Goal: Contribute content: Contribute content

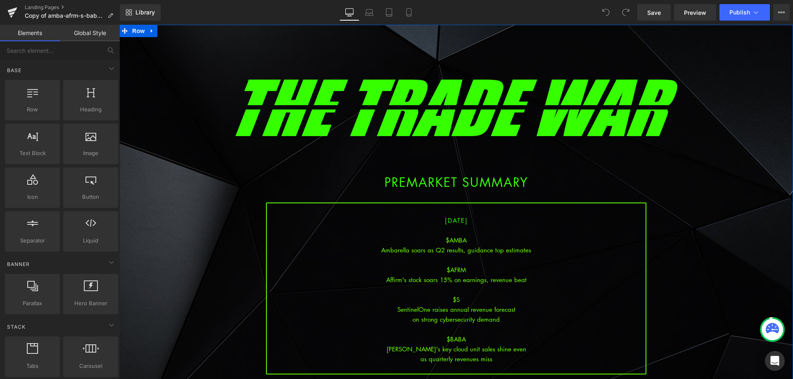
click at [479, 286] on div at bounding box center [456, 290] width 379 height 10
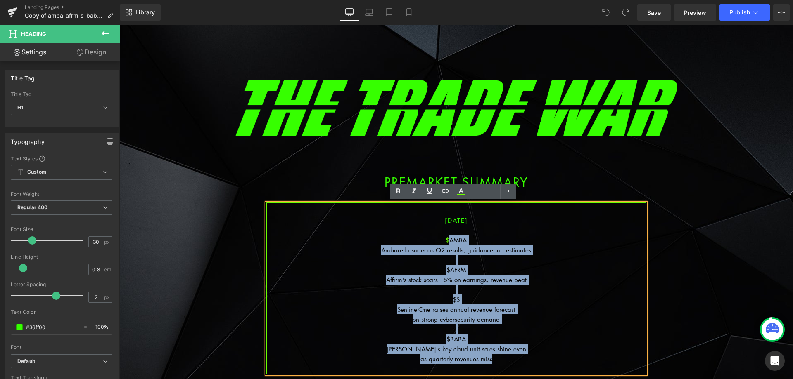
drag, startPoint x: 495, startPoint y: 356, endPoint x: 446, endPoint y: 242, distance: 124.8
click at [446, 242] on div "[DATE] $AMBA Ambarella soars as Q2 results, guidance top estimates $AFRM Affirm…" at bounding box center [456, 289] width 380 height 172
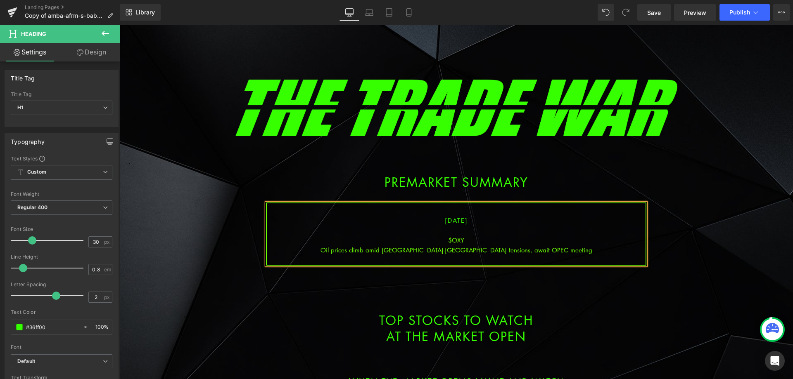
click at [461, 250] on div "Oil prices climb amid [GEOGRAPHIC_DATA]-[GEOGRAPHIC_DATA] tensions, await OPEC …" at bounding box center [456, 250] width 379 height 10
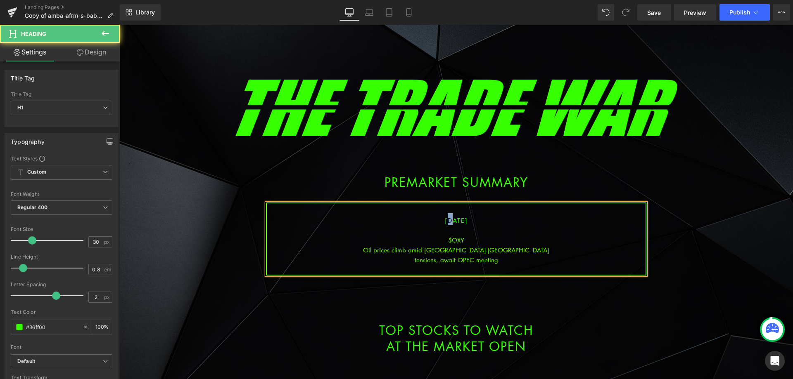
click at [445, 220] on span "[DATE]" at bounding box center [456, 220] width 23 height 8
drag, startPoint x: 450, startPoint y: 220, endPoint x: 444, endPoint y: 221, distance: 6.7
click at [445, 221] on span "[DATE]" at bounding box center [456, 220] width 23 height 8
click at [498, 264] on div "tensions, await OPEC meeting" at bounding box center [456, 260] width 379 height 10
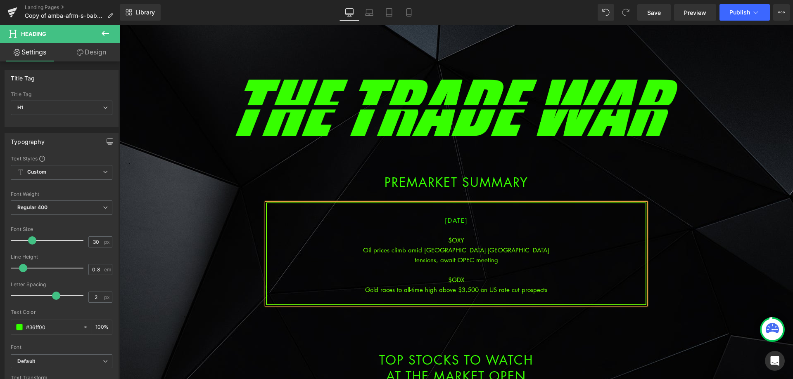
click at [478, 289] on div "Gold races to all-time high above $3,500 on US rate cut prospects" at bounding box center [456, 290] width 379 height 10
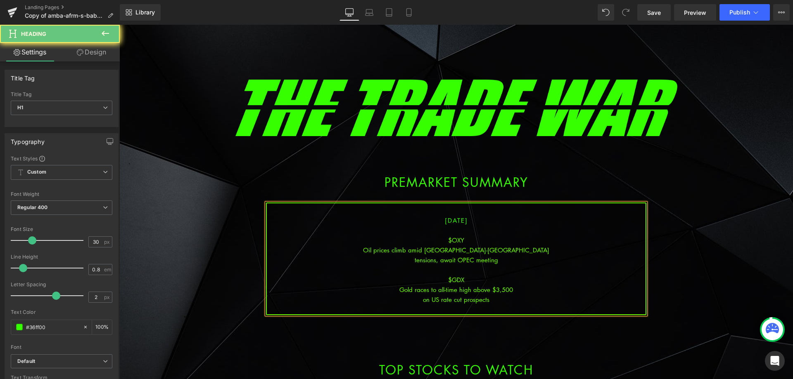
click at [520, 300] on div "on US rate cut prospects" at bounding box center [456, 300] width 379 height 10
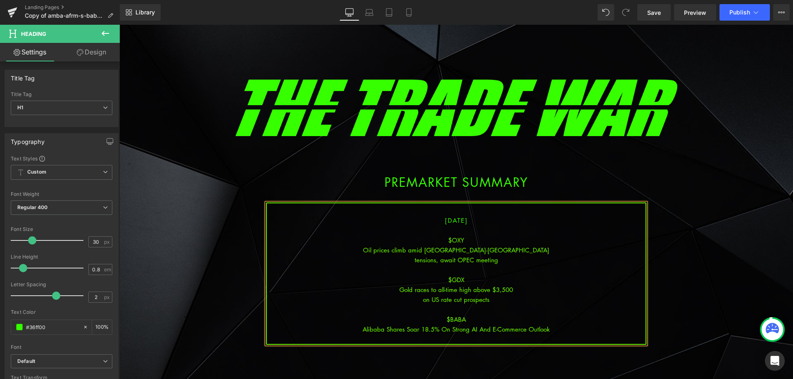
drag, startPoint x: 468, startPoint y: 329, endPoint x: 473, endPoint y: 329, distance: 5.0
click at [469, 329] on div "Alibaba Shares Soar 18.5% On Strong AI And E-Commerce Outlook" at bounding box center [456, 330] width 379 height 10
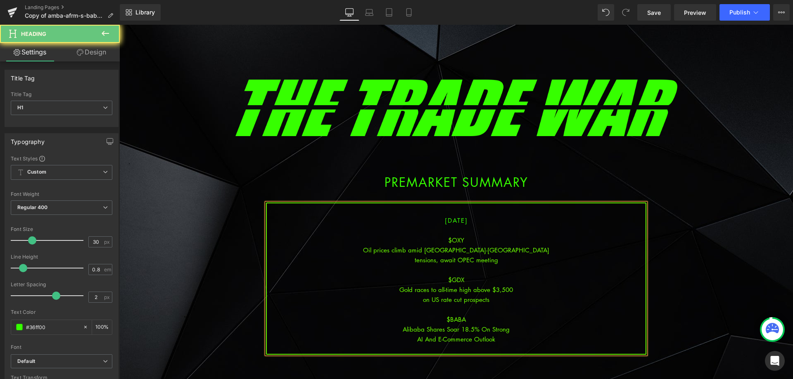
click at [513, 336] on div "AI And E-Commerce Outlook" at bounding box center [456, 339] width 379 height 10
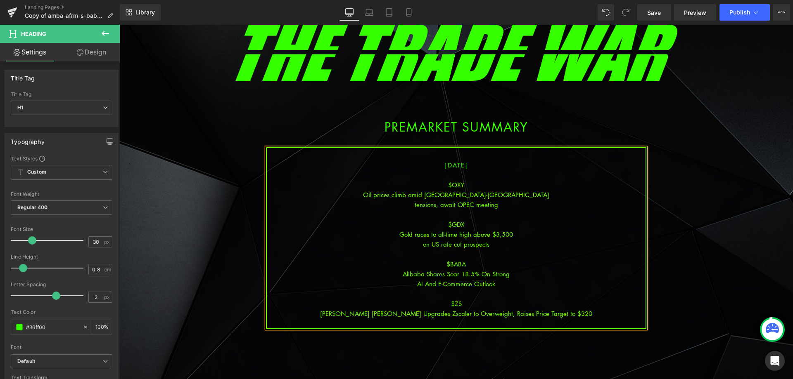
scroll to position [83, 0]
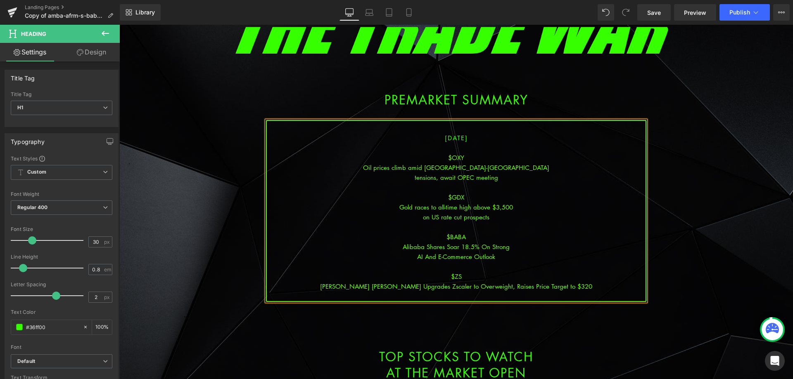
click at [485, 284] on div "[PERSON_NAME] [PERSON_NAME] Upgrades Zscaler to Overweight, Raises Price Target…" at bounding box center [456, 287] width 379 height 10
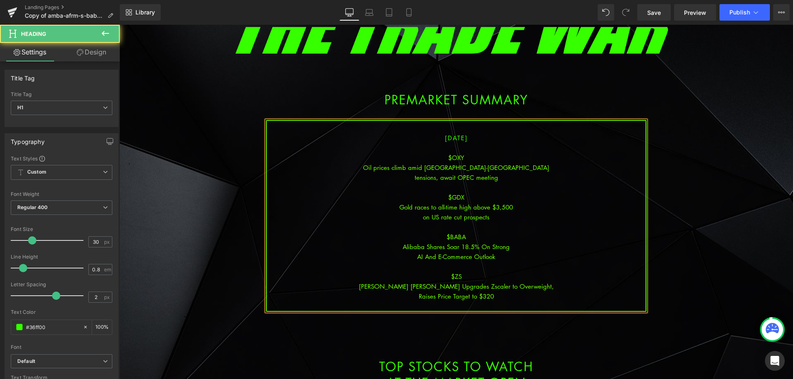
click at [513, 299] on div "Raises Price Target to $320" at bounding box center [456, 296] width 379 height 10
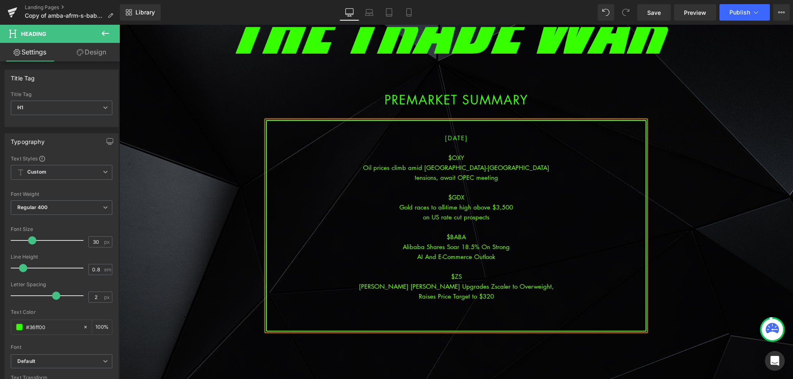
click at [467, 319] on div at bounding box center [456, 316] width 379 height 10
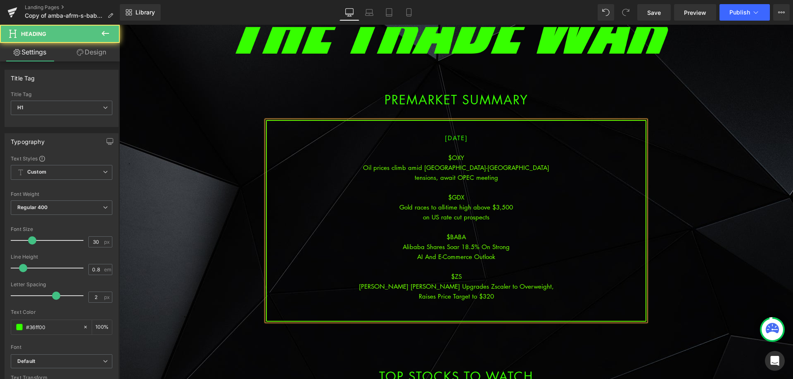
click at [467, 317] on div at bounding box center [456, 316] width 379 height 10
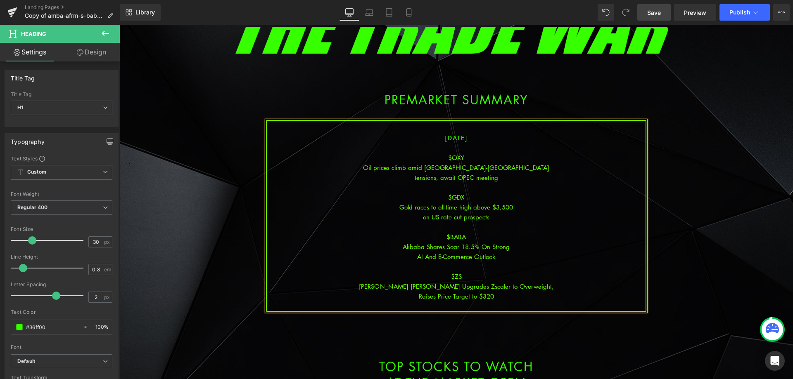
click at [660, 9] on span "Save" at bounding box center [654, 12] width 14 height 9
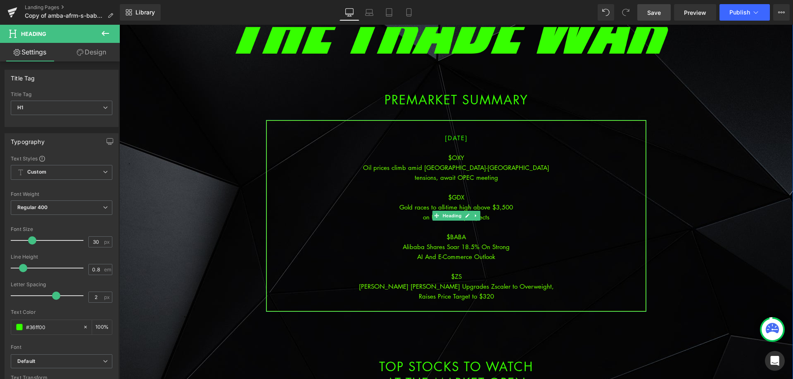
click at [510, 229] on div at bounding box center [456, 227] width 379 height 10
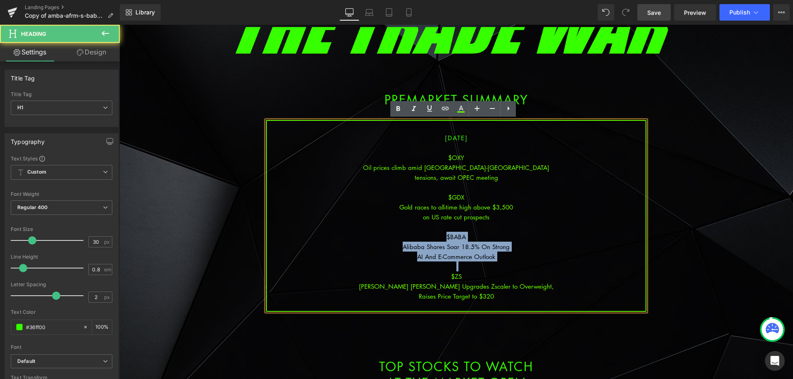
drag, startPoint x: 501, startPoint y: 264, endPoint x: 418, endPoint y: 233, distance: 88.6
click at [418, 233] on div "[DATE] $OXY Oil prices climb amid [GEOGRAPHIC_DATA]-[GEOGRAPHIC_DATA] tensions,…" at bounding box center [456, 216] width 380 height 192
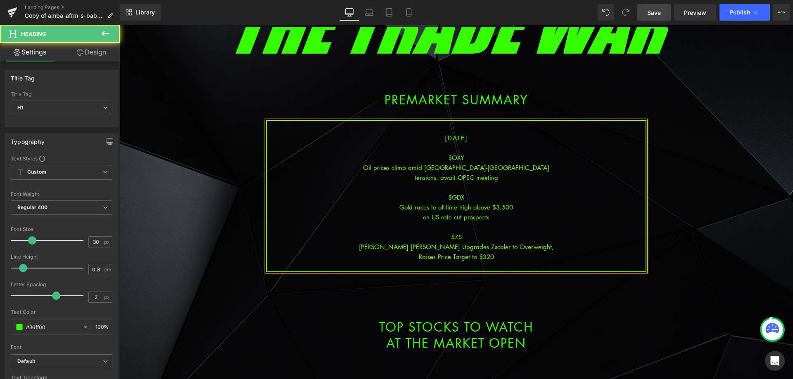
click at [490, 216] on div "on US rate cut prospects" at bounding box center [456, 217] width 379 height 10
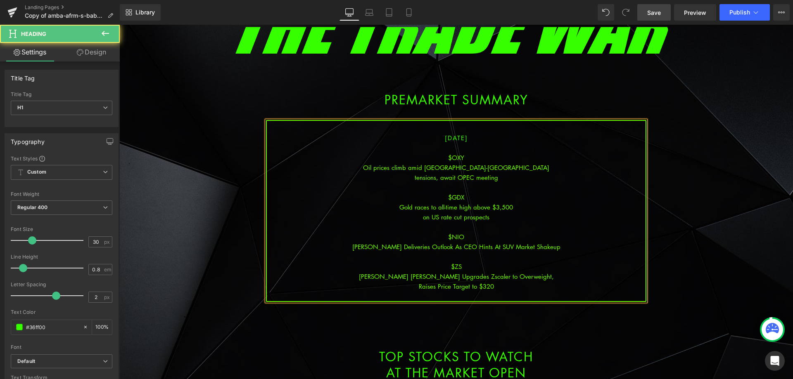
click at [462, 248] on div "[PERSON_NAME] Deliveries Outlook As CEO Hints At SUV Market Shakeup" at bounding box center [456, 247] width 379 height 10
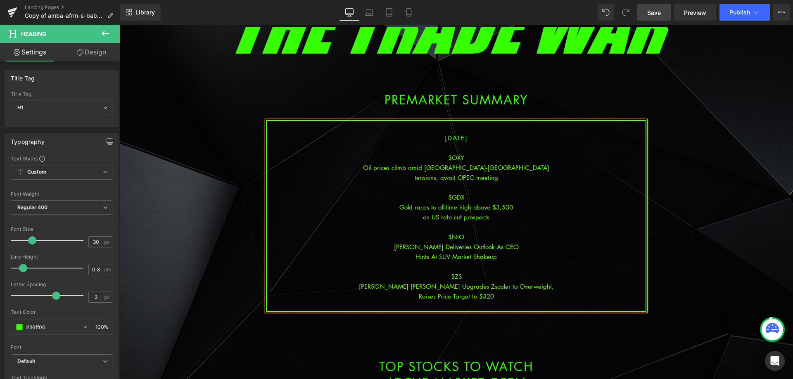
drag, startPoint x: 654, startPoint y: 11, endPoint x: 645, endPoint y: 6, distance: 9.8
click at [654, 11] on span "Save" at bounding box center [654, 12] width 14 height 9
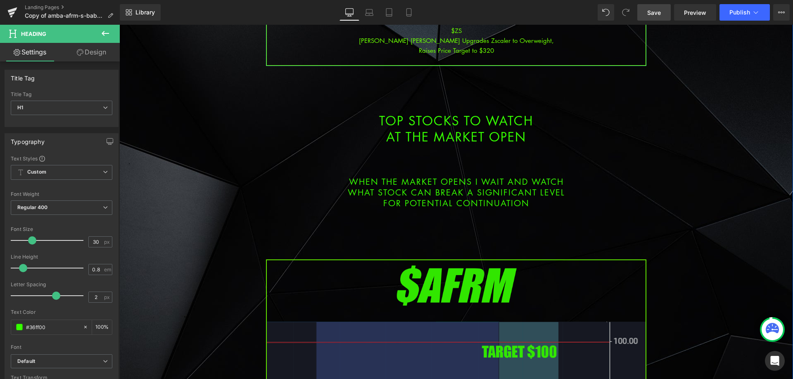
scroll to position [454, 0]
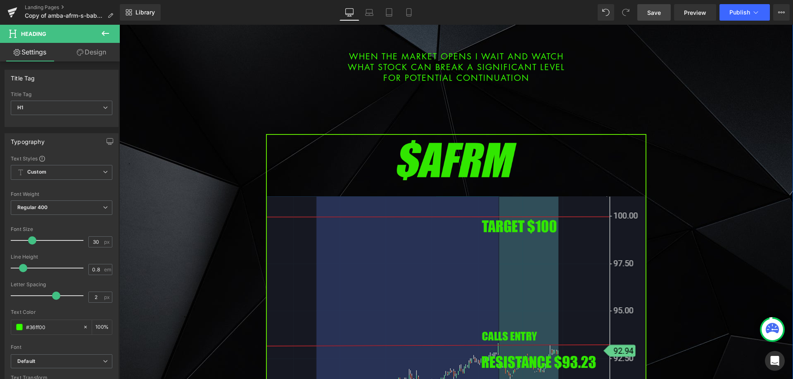
click at [376, 291] on img at bounding box center [456, 350] width 380 height 433
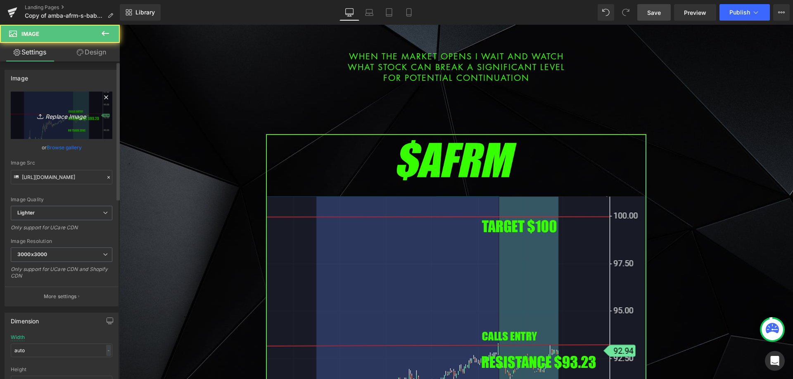
click at [55, 107] on link "Replace Image" at bounding box center [62, 115] width 102 height 47
type input "C:\fakepath\gdx.png"
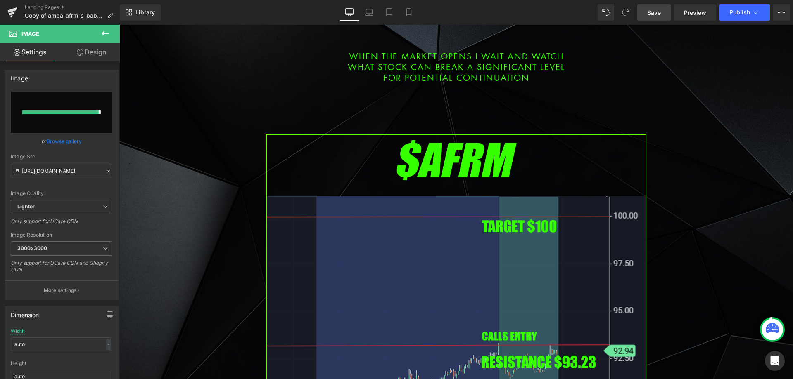
type input "[URL][DOMAIN_NAME]"
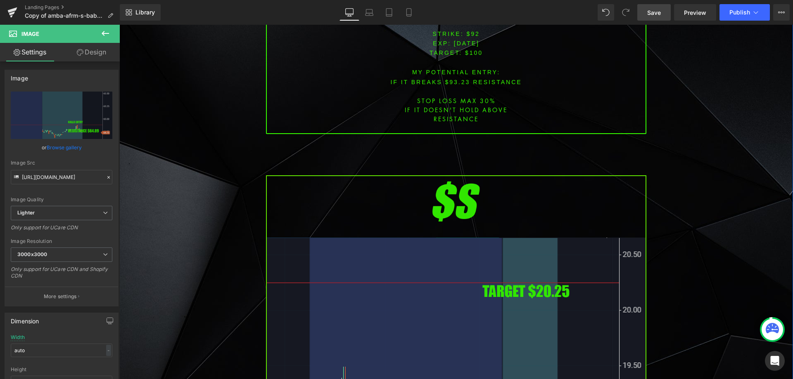
scroll to position [1032, 0]
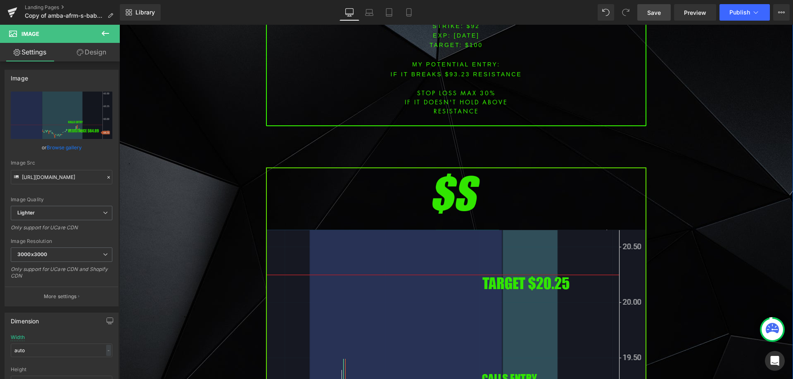
drag, startPoint x: 353, startPoint y: 265, endPoint x: 336, endPoint y: 263, distance: 17.4
click at [353, 265] on img at bounding box center [456, 384] width 380 height 433
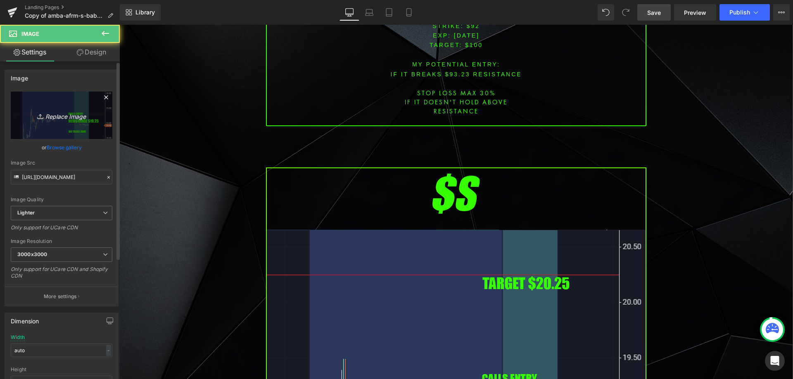
click at [83, 104] on link "Replace Image" at bounding box center [62, 115] width 102 height 47
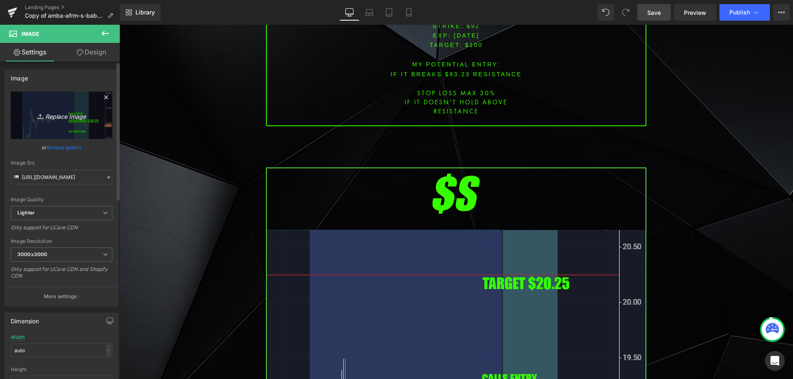
type input "C:\fakepath\nio.png"
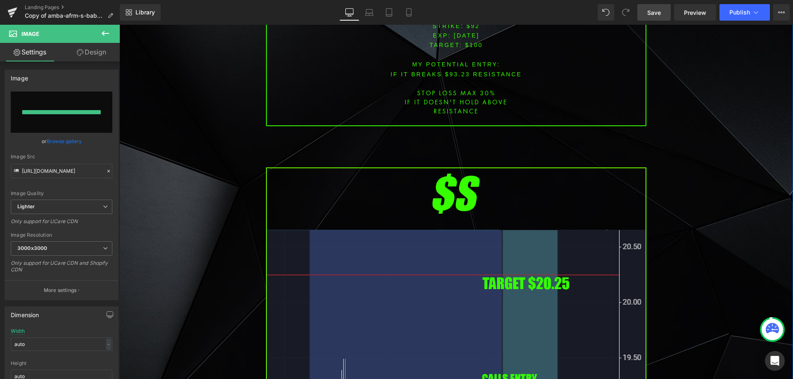
type input "[URL][DOMAIN_NAME]"
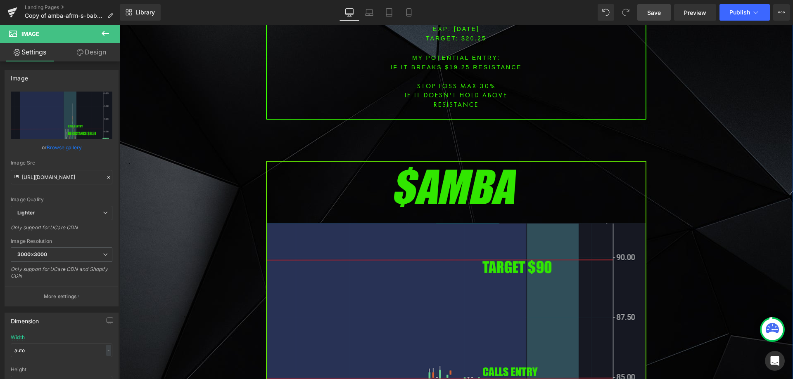
scroll to position [1651, 0]
click at [391, 184] on img at bounding box center [456, 376] width 380 height 433
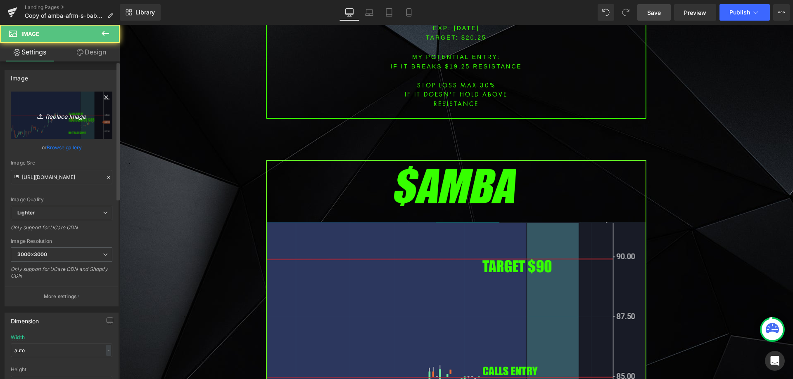
click at [94, 119] on link "Replace Image" at bounding box center [62, 115] width 102 height 47
type input "C:\fakepath\oxy.png"
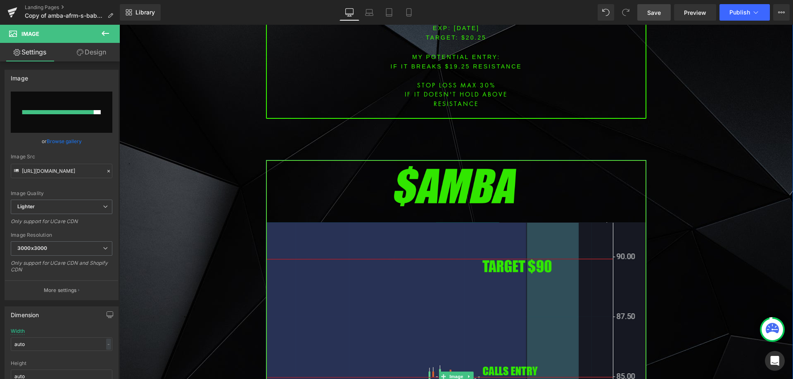
type input "[URL][DOMAIN_NAME]"
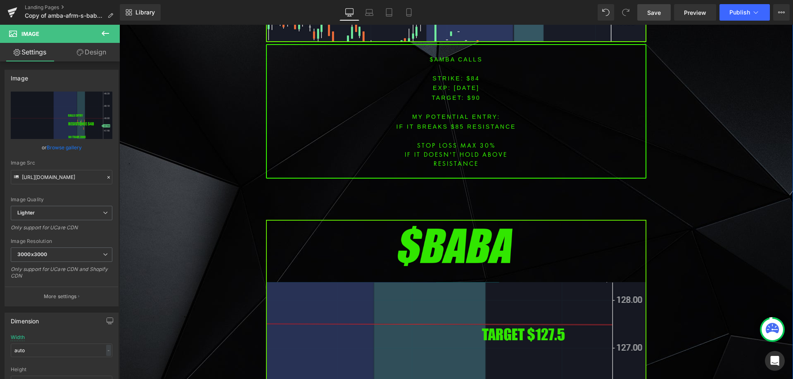
scroll to position [2312, 0]
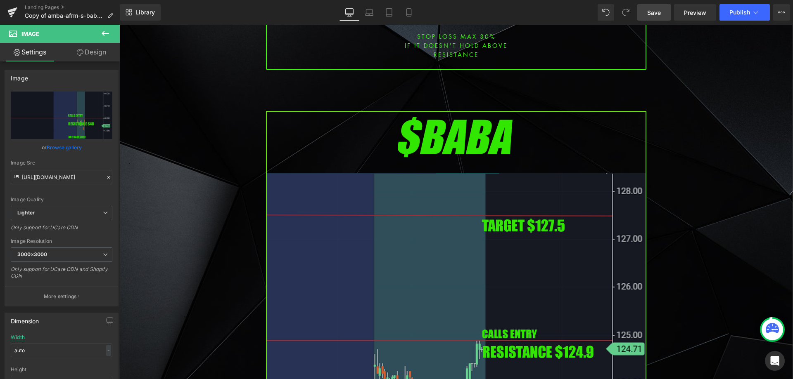
click at [341, 178] on img at bounding box center [456, 327] width 380 height 433
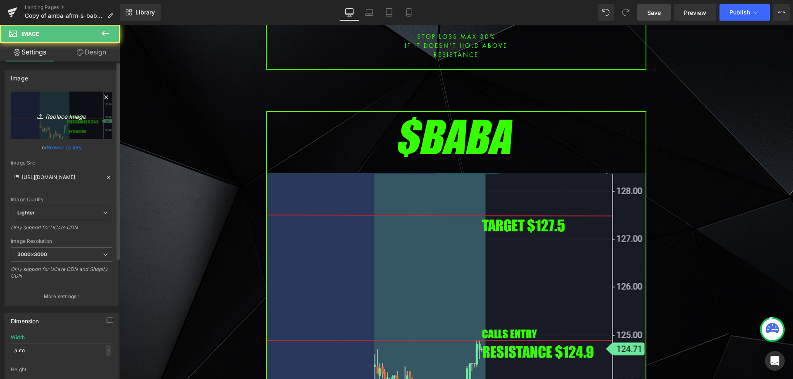
click at [65, 117] on icon "Replace Image" at bounding box center [61, 115] width 66 height 10
type input "C:\fakepath\zs.png"
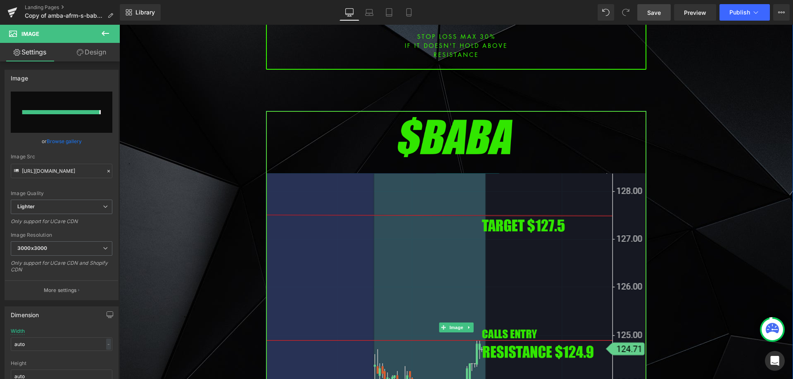
type input "[URL][DOMAIN_NAME]"
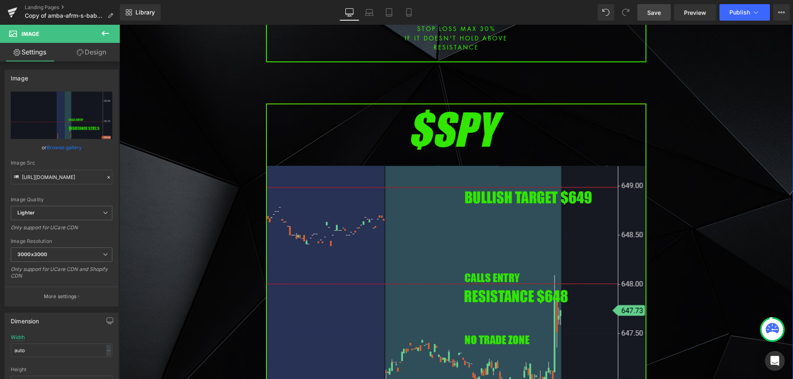
scroll to position [3096, 0]
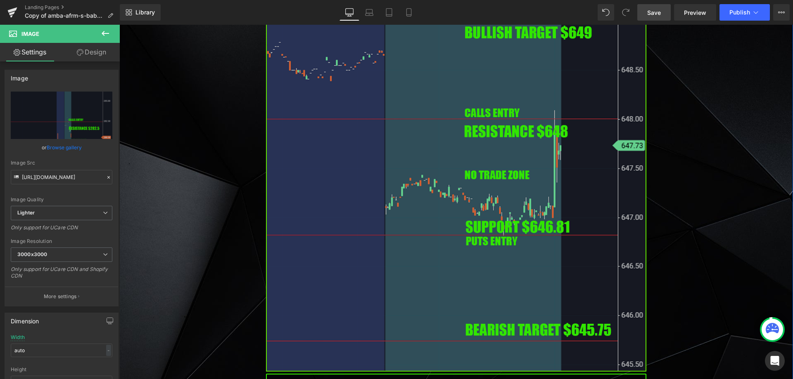
click at [422, 199] on img at bounding box center [456, 154] width 380 height 433
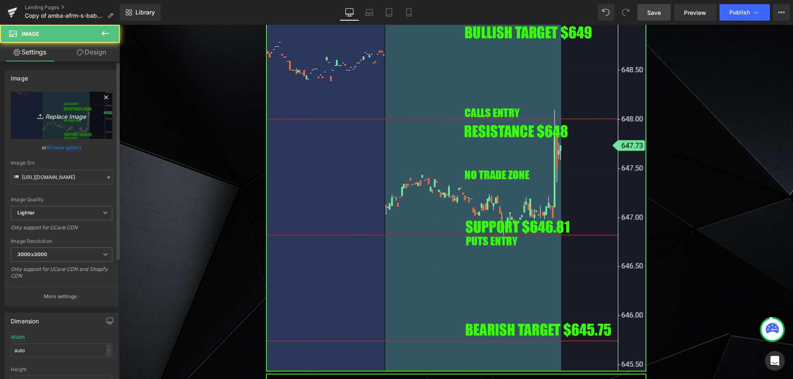
click at [81, 114] on icon "Replace Image" at bounding box center [61, 115] width 66 height 10
type input "C:\fakepath\SPY.png"
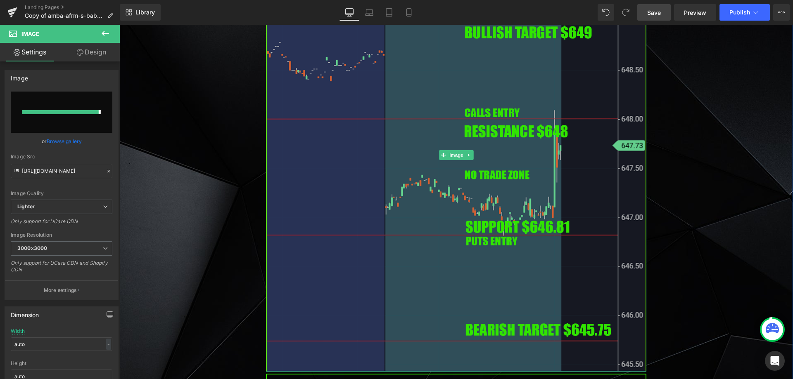
type input "[URL][DOMAIN_NAME]"
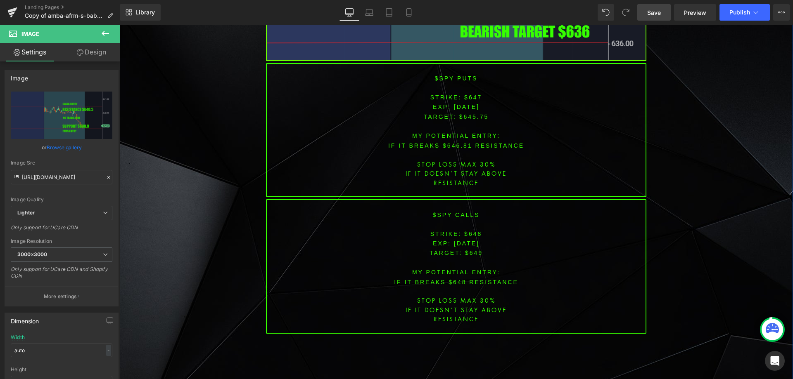
scroll to position [3427, 0]
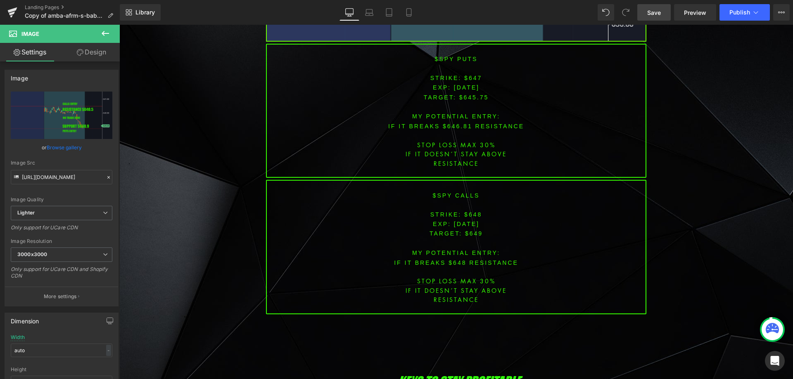
drag, startPoint x: 654, startPoint y: 15, endPoint x: 523, endPoint y: 17, distance: 130.5
click at [654, 15] on span "Save" at bounding box center [654, 12] width 14 height 9
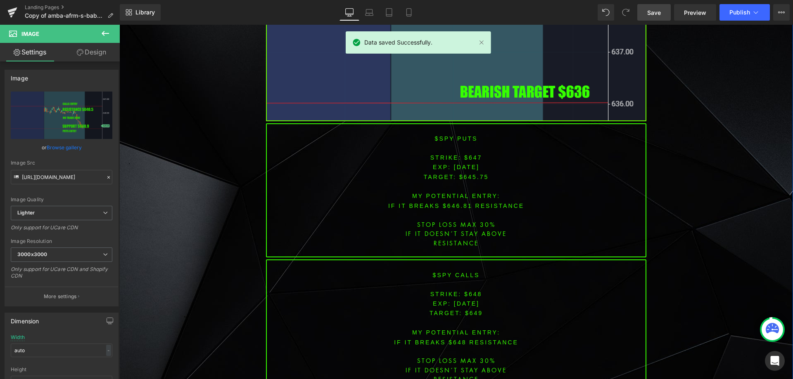
scroll to position [3344, 0]
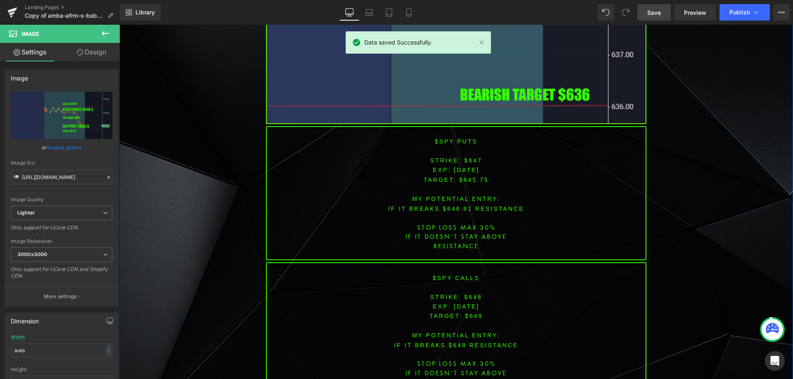
click at [442, 175] on div "$spy puts STRIKE: $647 EXP: [DATE] TARGET: $645.75 MY POTENTIAL ENTRY: IF IT br…" at bounding box center [456, 193] width 380 height 135
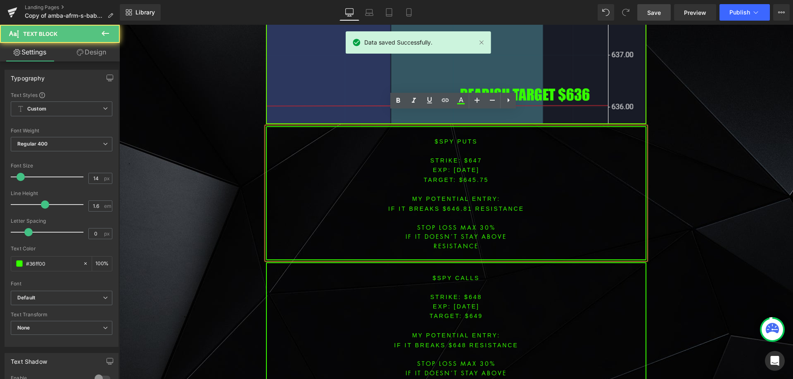
click at [467, 167] on span "[DATE]" at bounding box center [467, 170] width 26 height 7
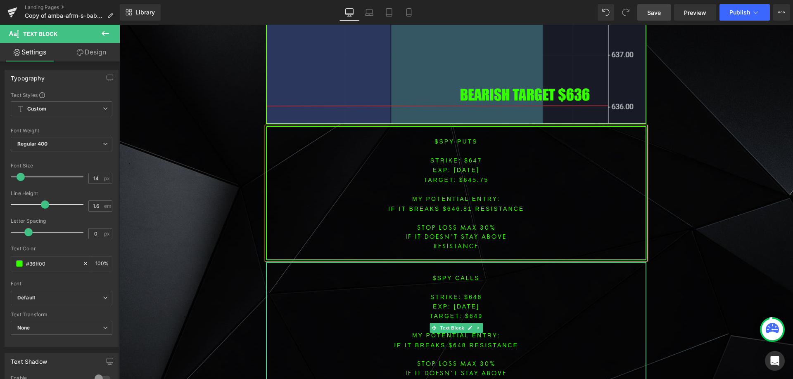
click at [467, 303] on span "[DATE]" at bounding box center [467, 306] width 26 height 7
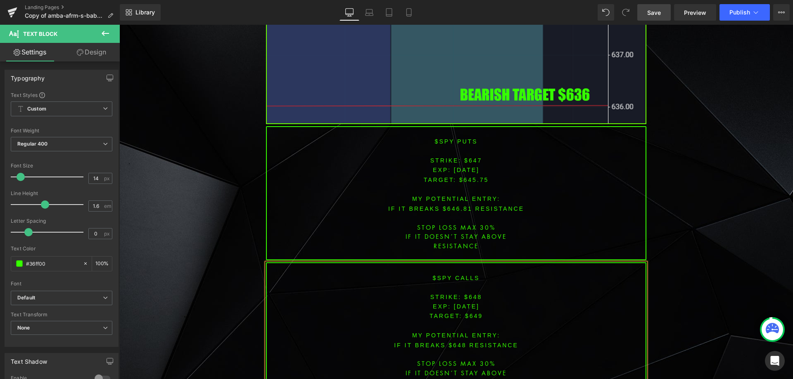
click at [471, 157] on font "STRIKE: $647" at bounding box center [456, 160] width 52 height 7
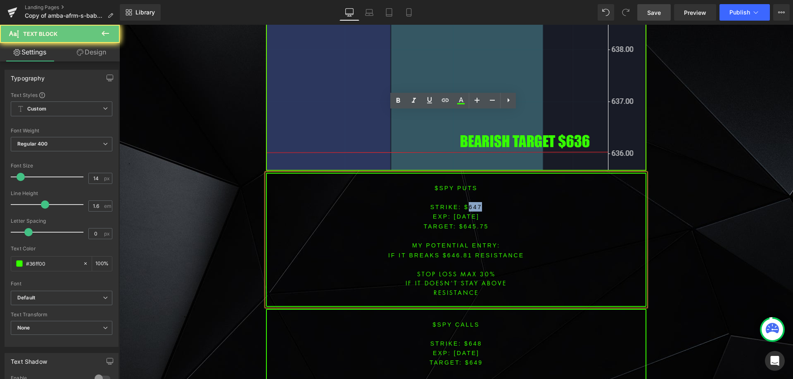
scroll to position [3179, 0]
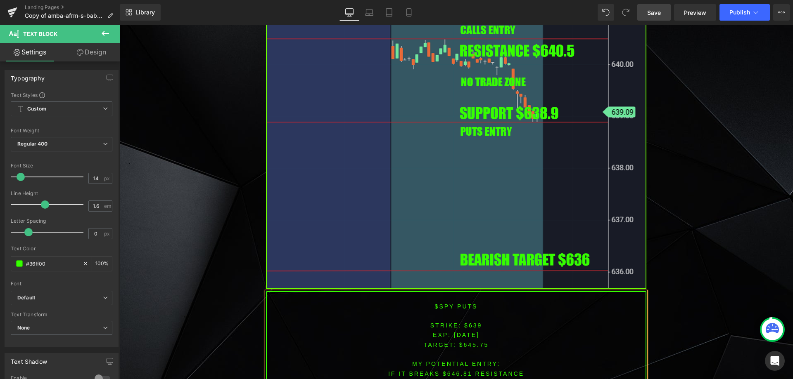
click at [473, 342] on span "TARGET: $645.75" at bounding box center [456, 345] width 65 height 7
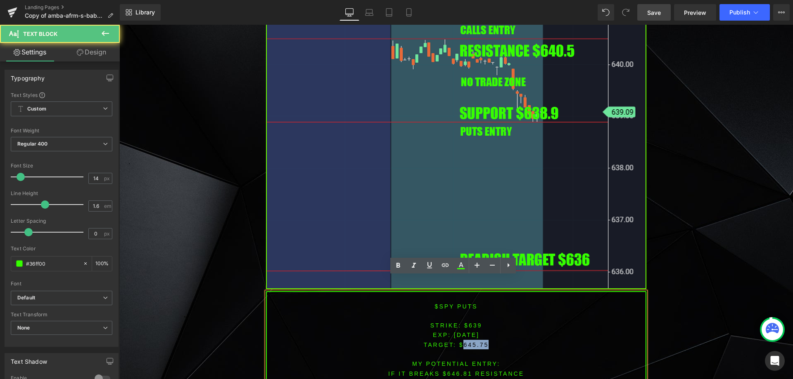
click at [473, 342] on span "TARGET: $645.75" at bounding box center [456, 345] width 65 height 7
click at [454, 371] on font "IF IT breaks $646.81 resistance" at bounding box center [456, 374] width 136 height 7
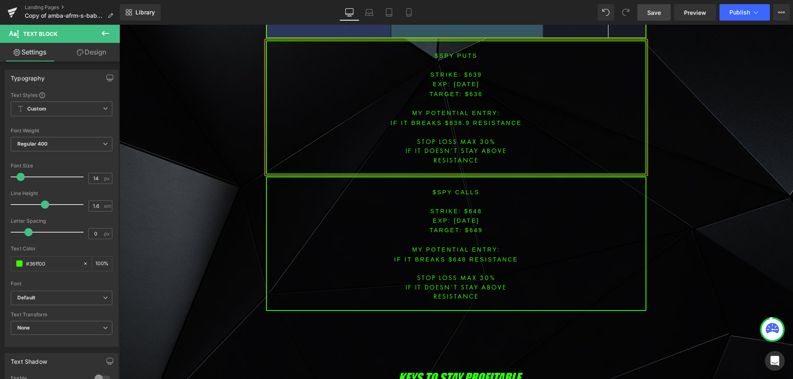
scroll to position [3427, 0]
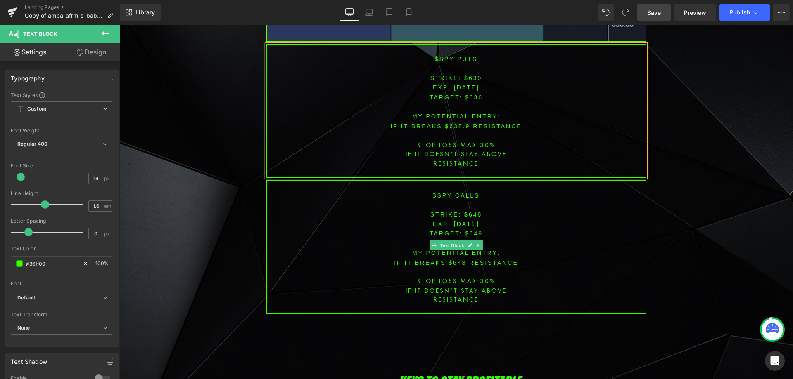
click at [471, 211] on font "STRIKE: $648" at bounding box center [456, 214] width 52 height 7
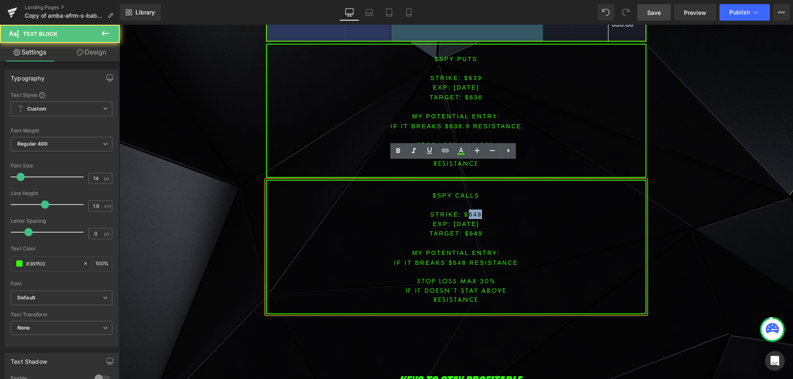
click at [471, 211] on font "STRIKE: $648" at bounding box center [456, 214] width 52 height 7
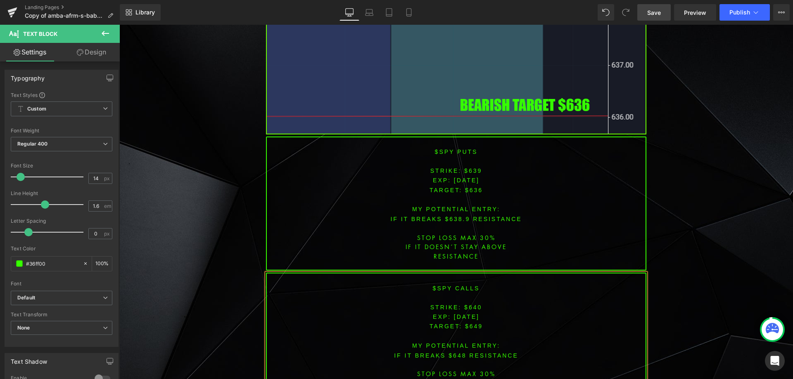
scroll to position [3370, 0]
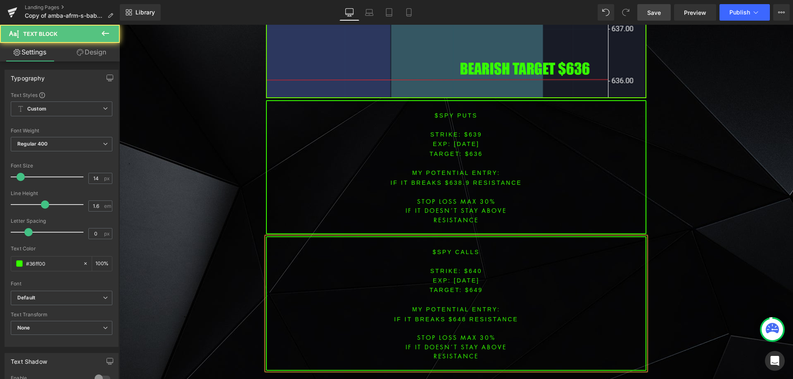
click at [473, 287] on span "TARGET: $649" at bounding box center [455, 290] width 53 height 7
click at [464, 287] on span "TARGET: $649" at bounding box center [455, 290] width 53 height 7
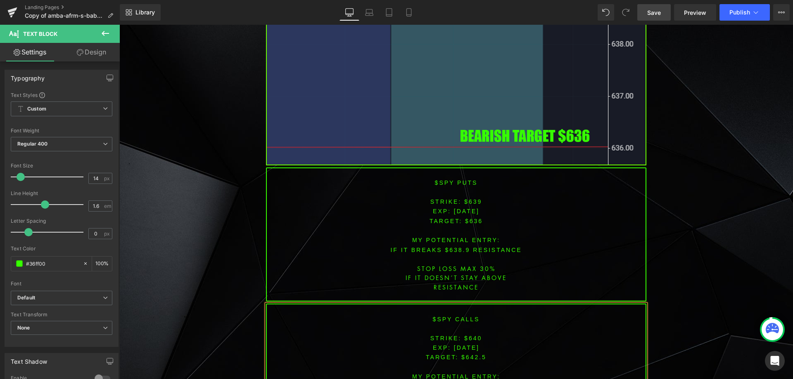
scroll to position [3389, 0]
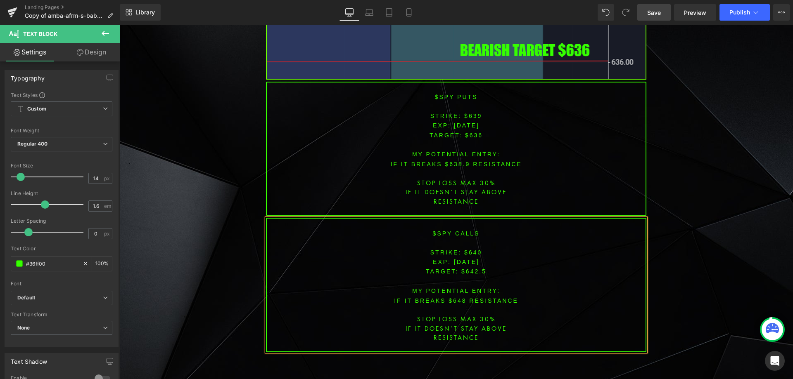
click at [453, 298] on font "IF IT breaks $648 resistance" at bounding box center [456, 301] width 124 height 7
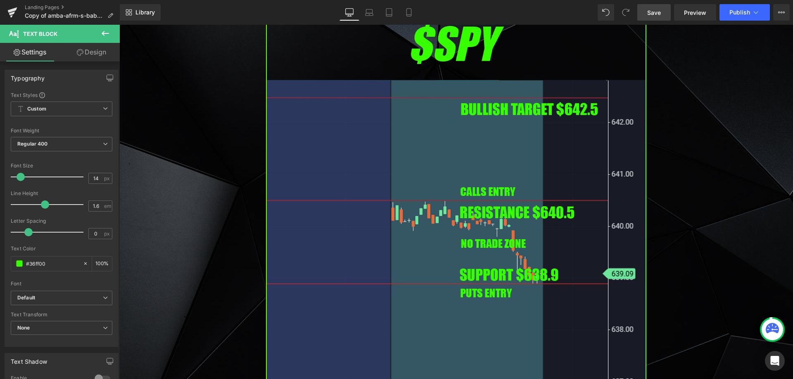
scroll to position [3293, 0]
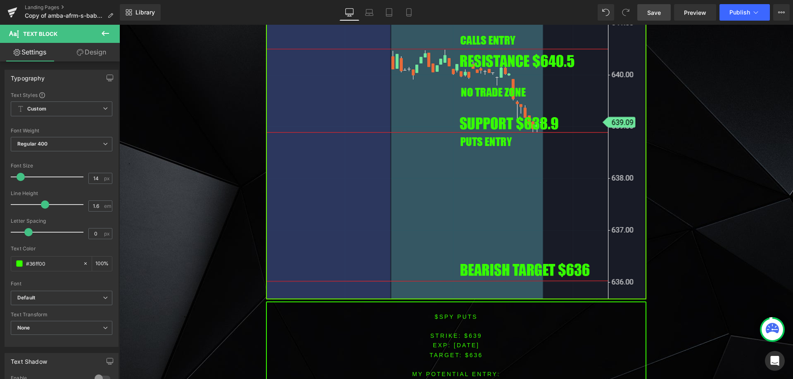
click at [649, 9] on span "Save" at bounding box center [654, 12] width 14 height 9
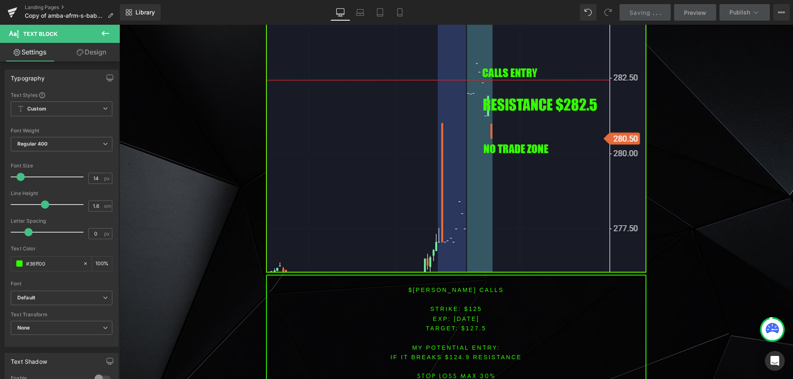
scroll to position [2673, 0]
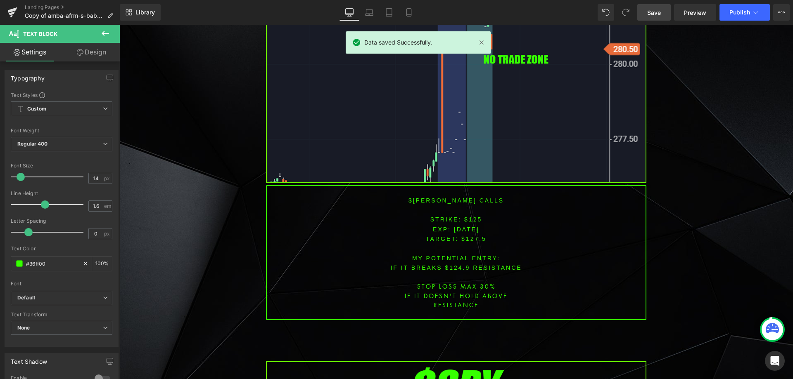
click at [440, 197] on font "$[PERSON_NAME] CALLS" at bounding box center [455, 200] width 95 height 7
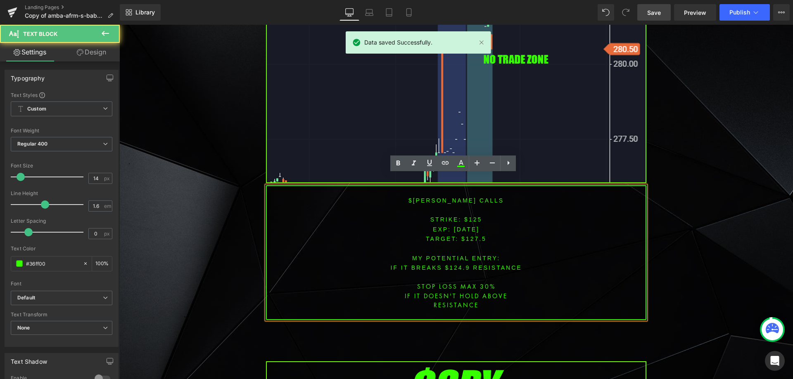
click at [440, 197] on font "$[PERSON_NAME] CALLS" at bounding box center [455, 200] width 95 height 7
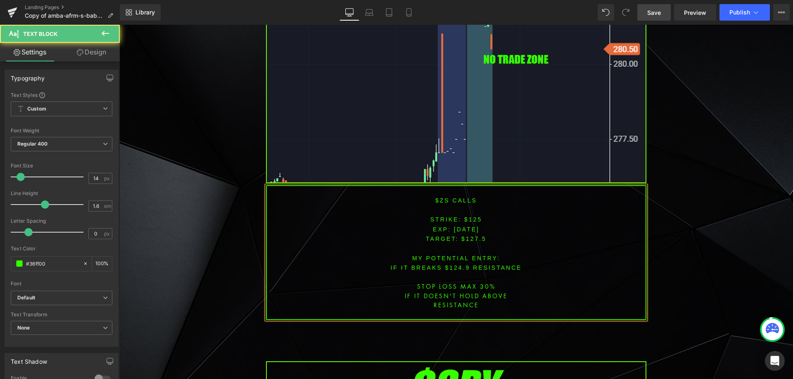
click at [454, 226] on span "[DATE]" at bounding box center [467, 229] width 26 height 7
click at [467, 226] on span "[DATE]" at bounding box center [467, 229] width 26 height 7
click at [474, 216] on font "STRIKE: $125" at bounding box center [456, 219] width 52 height 7
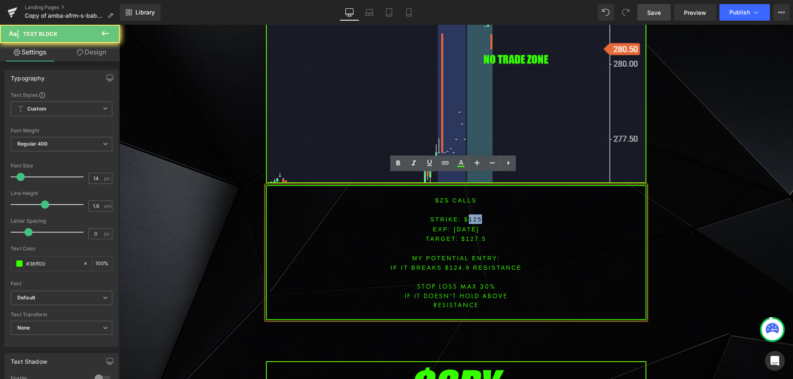
click at [474, 216] on font "STRIKE: $125" at bounding box center [456, 219] width 52 height 7
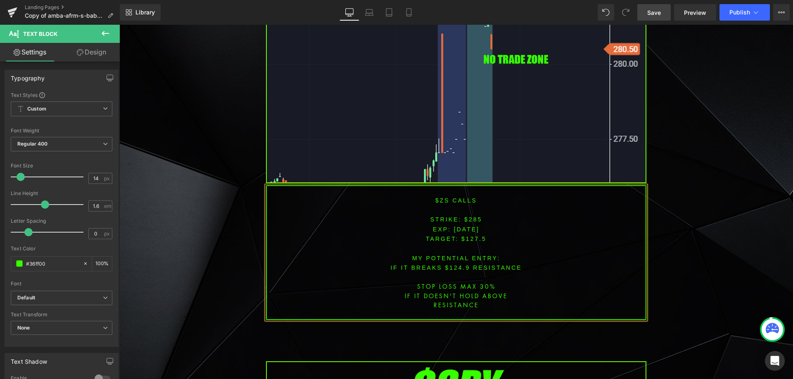
click at [472, 236] on span "TARGET: $127.5" at bounding box center [456, 239] width 61 height 7
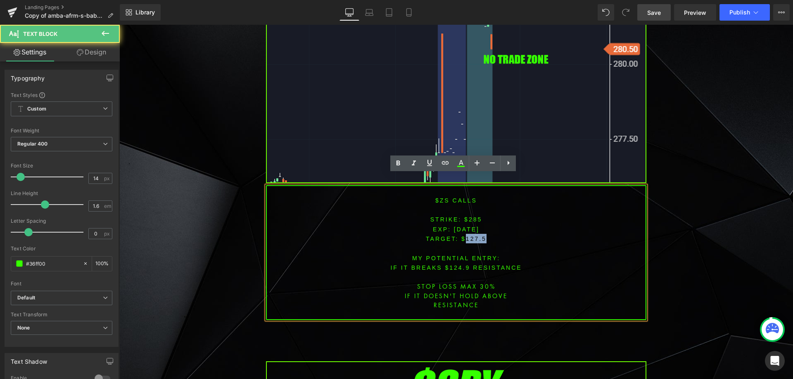
click at [473, 236] on span "TARGET: $127.5" at bounding box center [456, 239] width 61 height 7
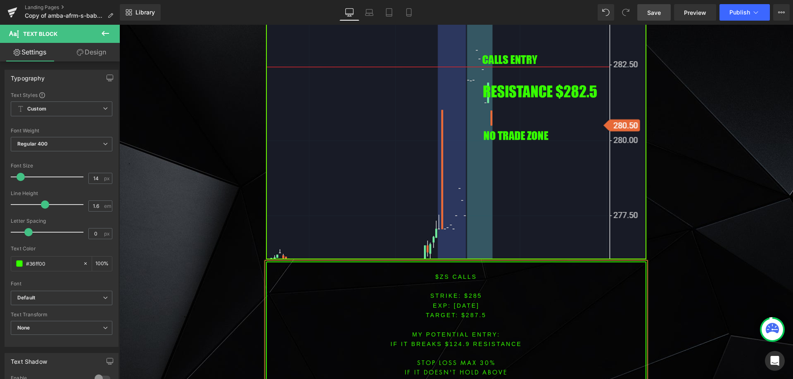
scroll to position [2606, 0]
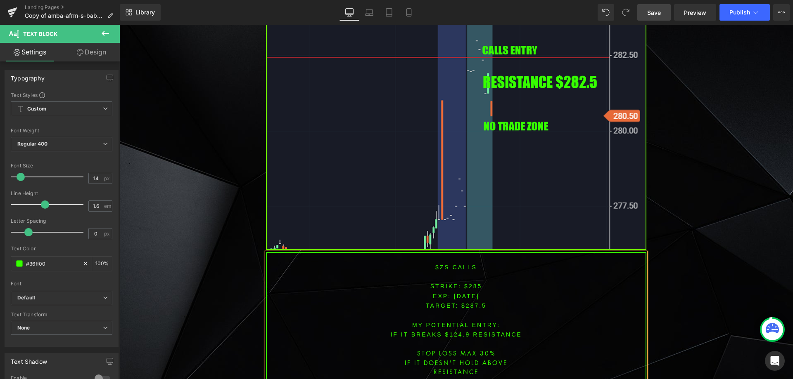
click at [453, 330] on p "IF IT BREAKS $124.9 resistance" at bounding box center [456, 334] width 379 height 9
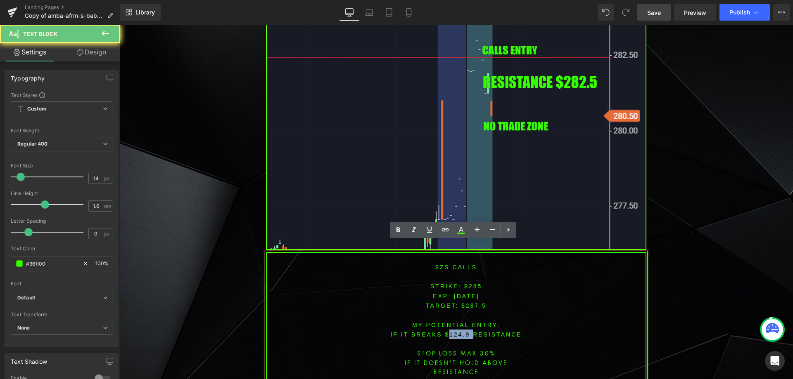
click at [453, 330] on p "IF IT BREAKS $124.9 resistance" at bounding box center [456, 334] width 379 height 9
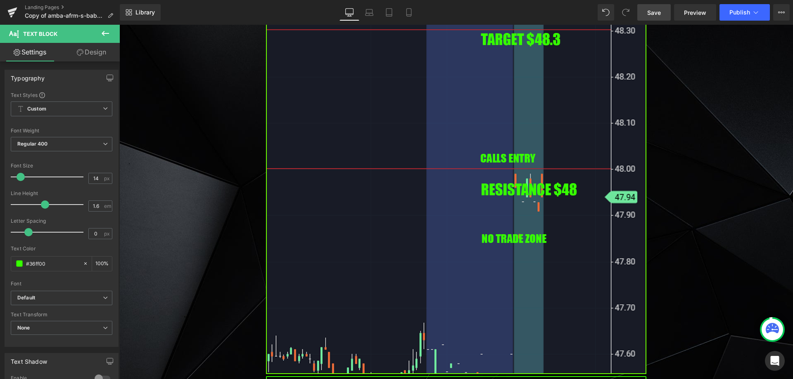
scroll to position [1987, 0]
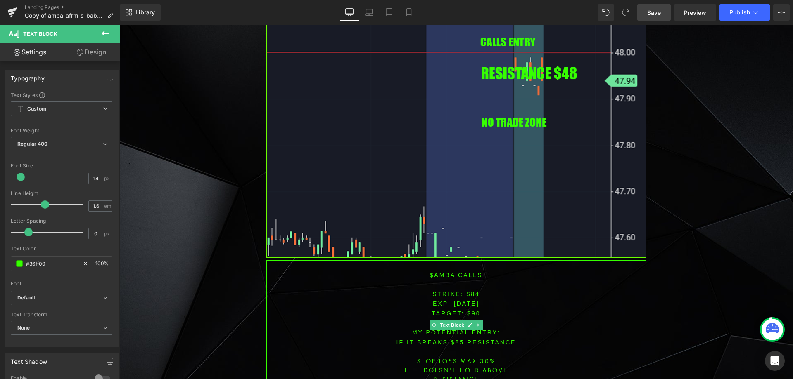
click at [435, 272] on font "$amba CALLS" at bounding box center [456, 275] width 53 height 7
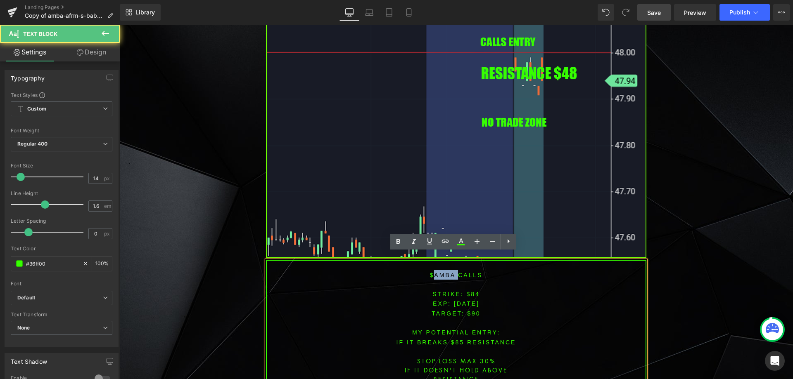
click at [435, 272] on font "$amba CALLS" at bounding box center [456, 275] width 53 height 7
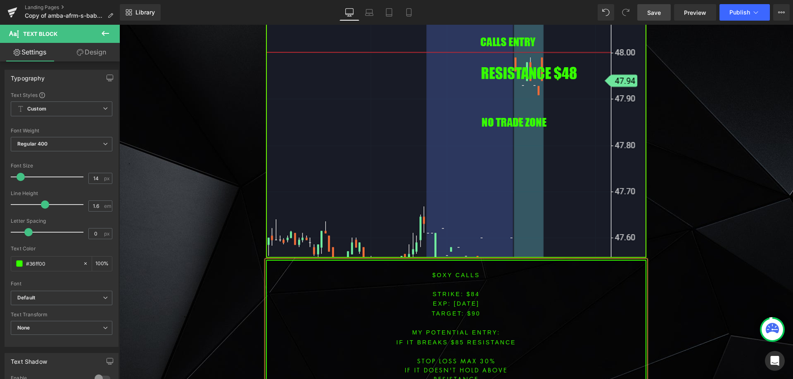
click at [454, 301] on span "[DATE]" at bounding box center [467, 304] width 26 height 7
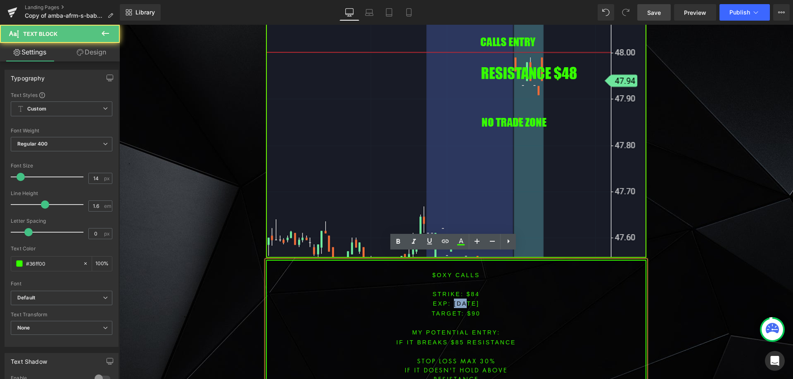
click at [454, 301] on span "[DATE]" at bounding box center [467, 304] width 26 height 7
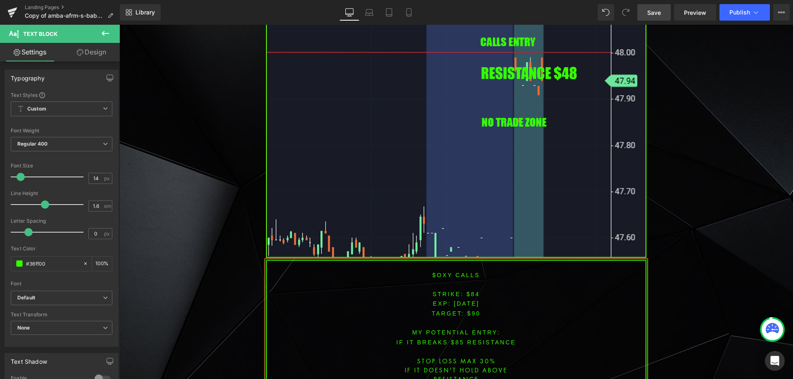
click at [466, 301] on span "[DATE]" at bounding box center [467, 304] width 26 height 7
click at [469, 291] on font "STRIKE: $84" at bounding box center [455, 294] width 47 height 7
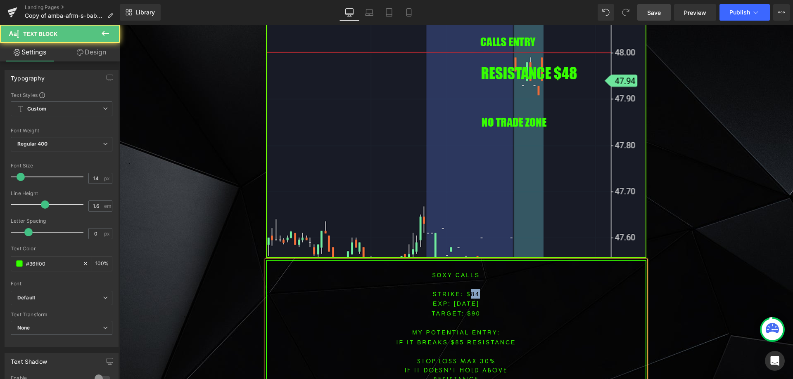
click at [469, 291] on font "STRIKE: $84" at bounding box center [455, 294] width 47 height 7
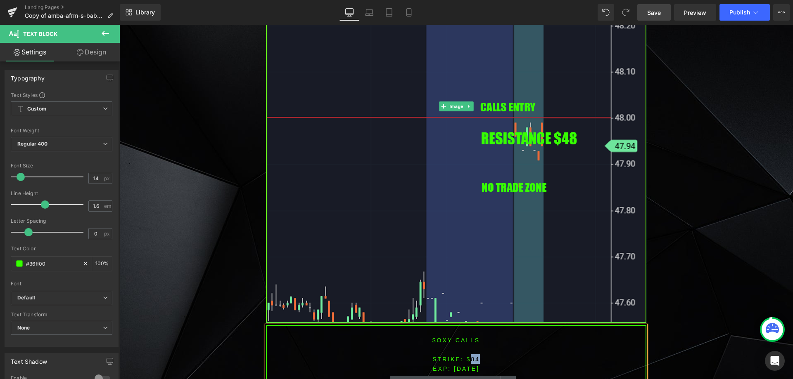
scroll to position [1946, 0]
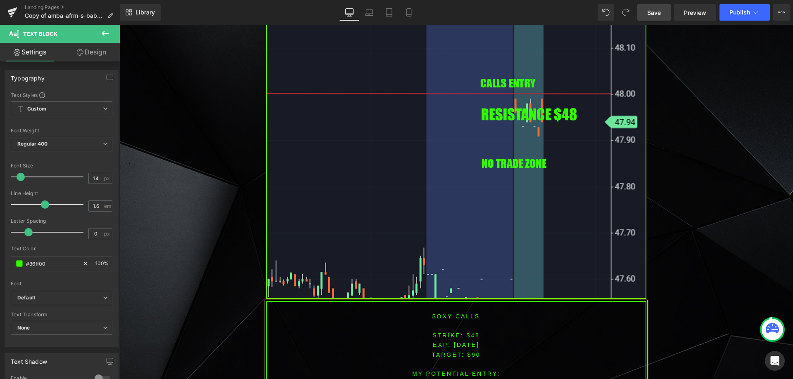
click at [470, 352] on span "TARGET: $90" at bounding box center [455, 355] width 49 height 7
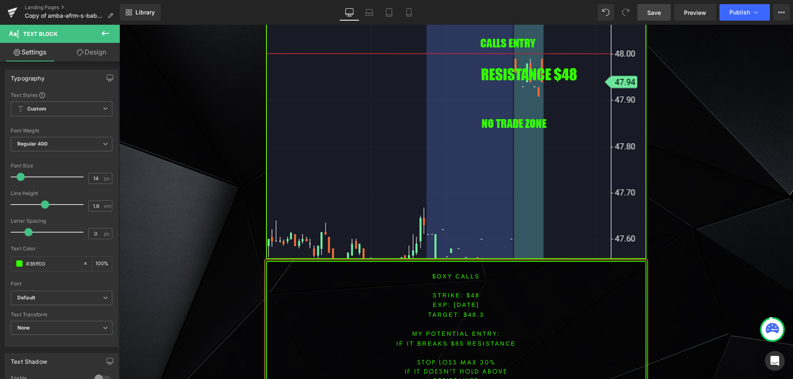
scroll to position [1998, 0]
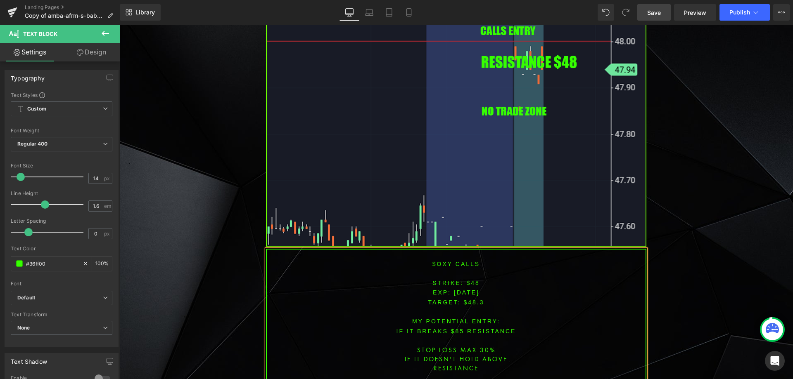
click at [452, 328] on font "IF IT BREAKS $85 resistance" at bounding box center [456, 331] width 120 height 7
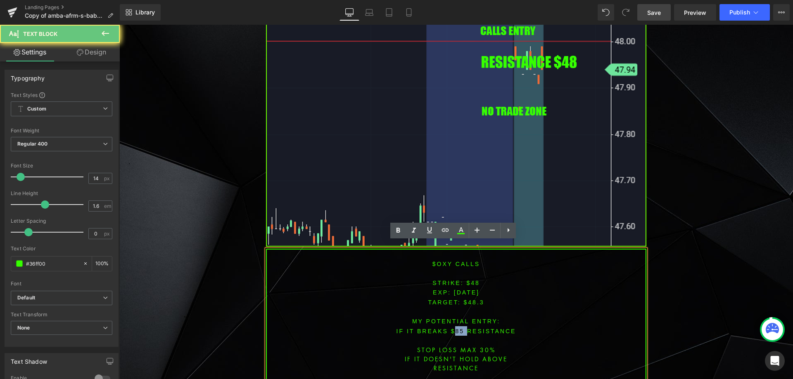
click at [452, 328] on font "IF IT BREAKS $85 resistance" at bounding box center [456, 331] width 120 height 7
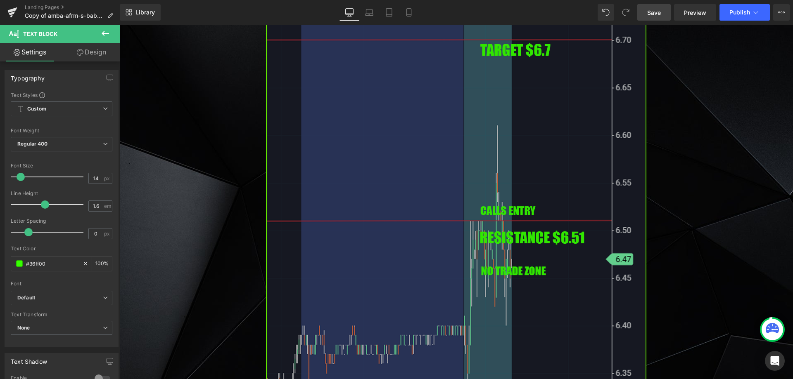
scroll to position [1365, 0]
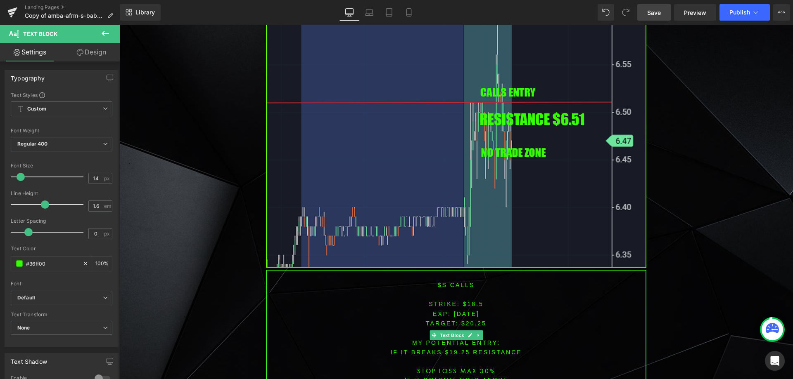
click at [441, 282] on font "$s CALLS" at bounding box center [456, 285] width 37 height 7
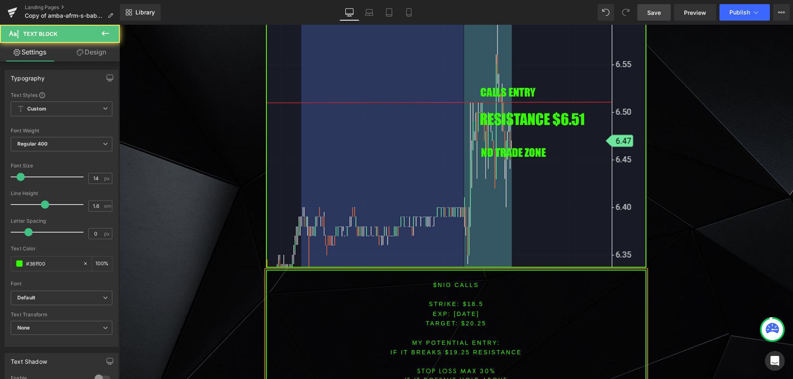
click at [454, 311] on span "[DATE]" at bounding box center [467, 314] width 26 height 7
click at [467, 311] on span "[DATE]" at bounding box center [467, 314] width 26 height 7
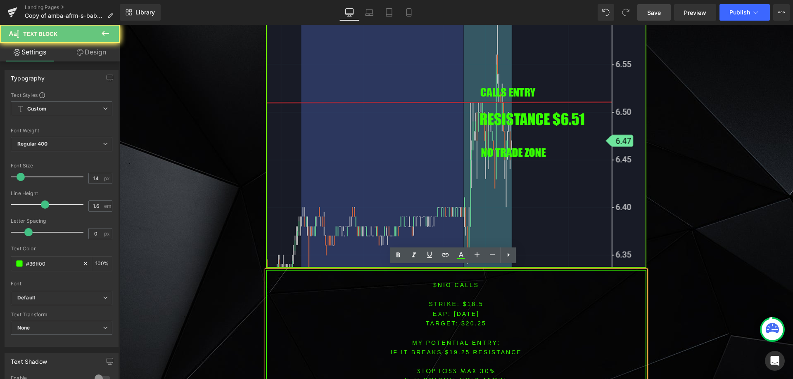
click at [467, 311] on span "[DATE]" at bounding box center [467, 314] width 26 height 7
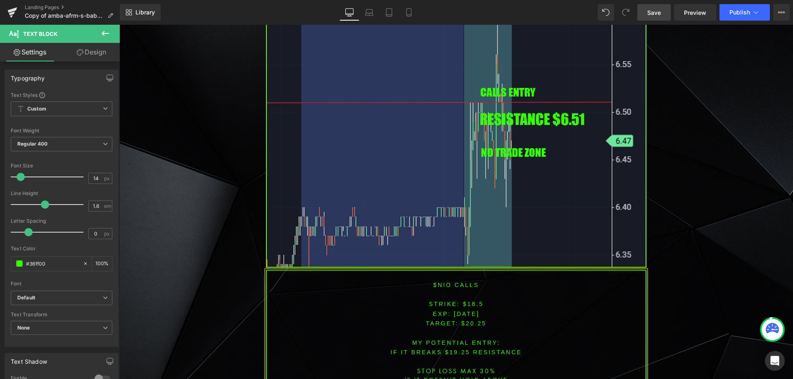
click at [470, 301] on font "STRIKE: $18.5" at bounding box center [456, 304] width 54 height 7
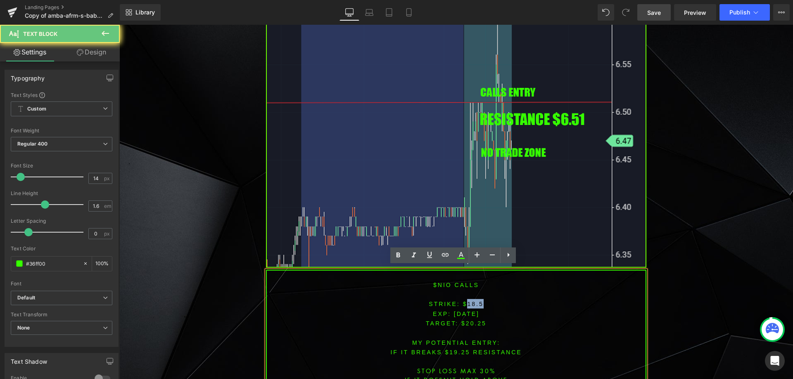
click at [470, 301] on font "STRIKE: $18.5" at bounding box center [456, 304] width 54 height 7
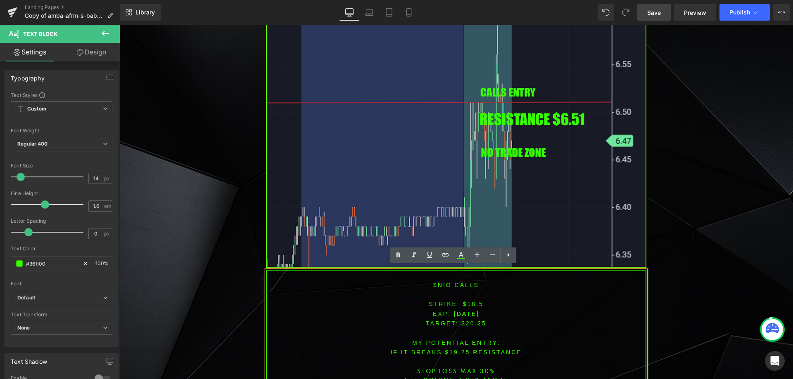
click at [461, 309] on p "EXP: [DATE]" at bounding box center [456, 313] width 379 height 9
click at [471, 301] on font "STRIKE: $18.5" at bounding box center [456, 304] width 54 height 7
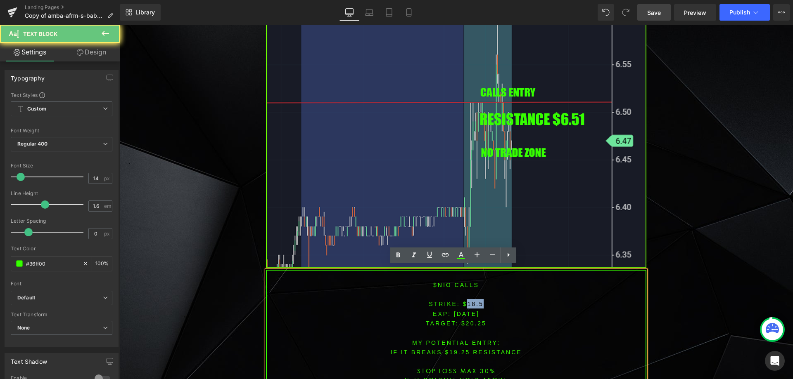
click at [471, 301] on font "STRIKE: $18.5" at bounding box center [456, 304] width 54 height 7
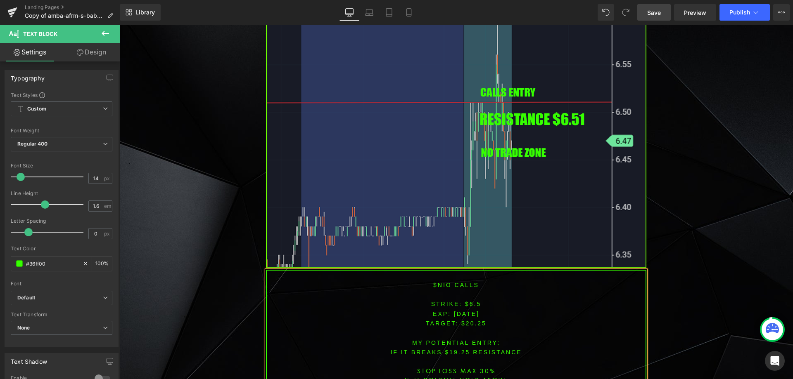
click at [469, 320] on span "TARGET: $20.25" at bounding box center [456, 323] width 61 height 7
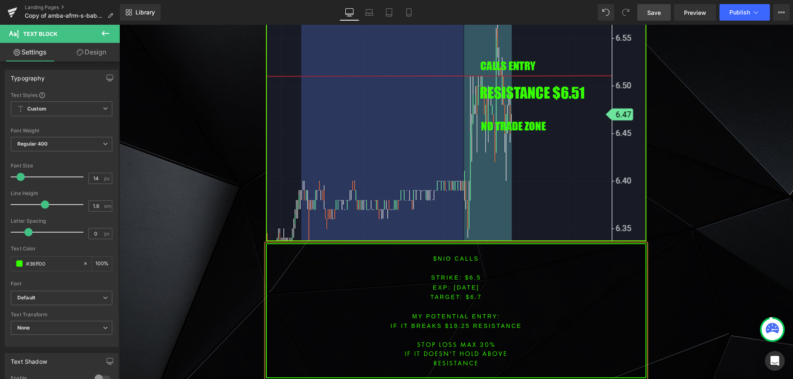
scroll to position [1407, 0]
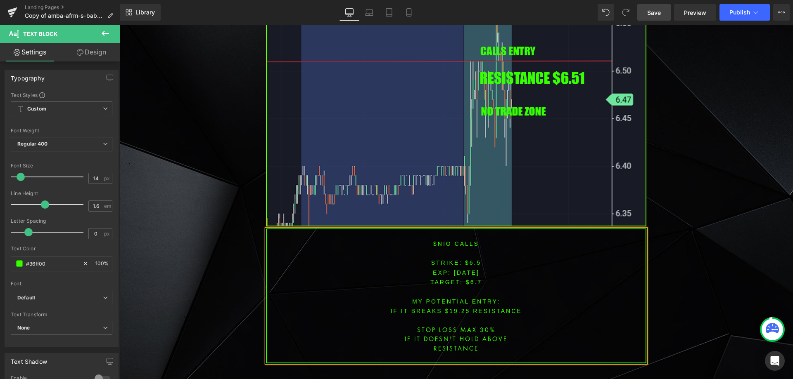
click at [456, 308] on font "IF IT BREAKS $19.25 resistance" at bounding box center [455, 311] width 131 height 7
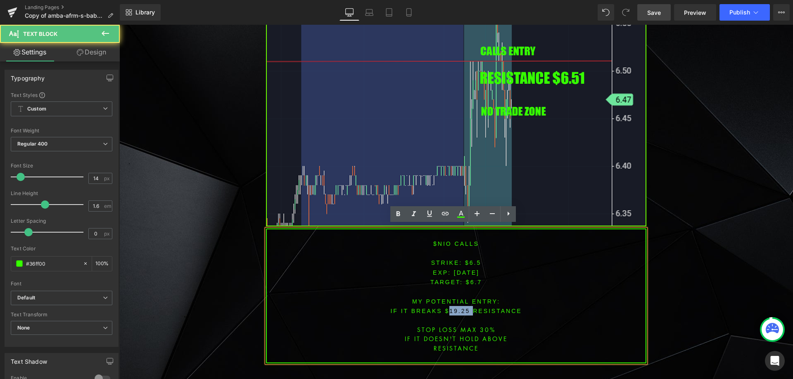
click at [456, 308] on font "IF IT BREAKS $19.25 resistance" at bounding box center [455, 311] width 131 height 7
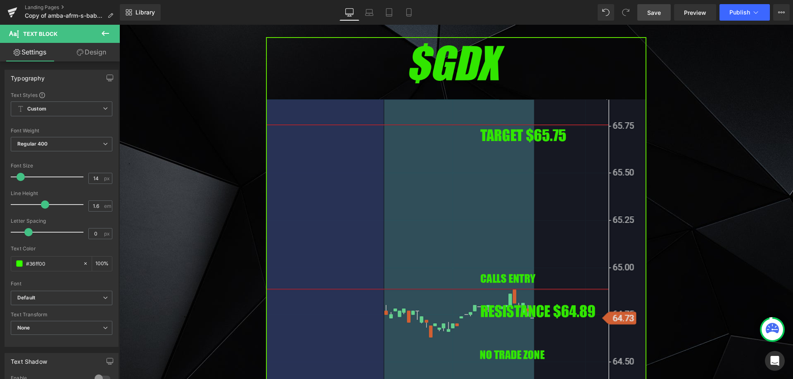
scroll to position [758, 0]
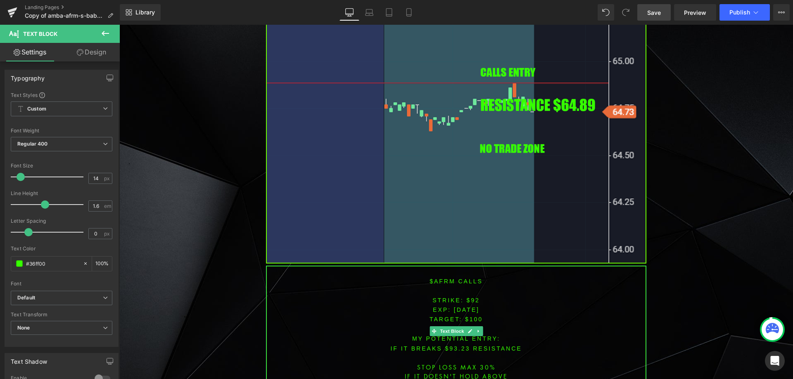
click at [454, 309] on span "[DATE]" at bounding box center [467, 310] width 26 height 7
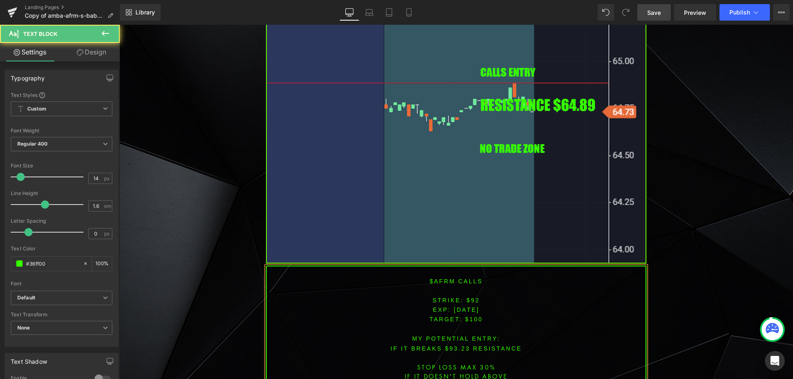
click at [469, 308] on span "[DATE]" at bounding box center [467, 310] width 26 height 7
click at [471, 303] on p "STRIKE: $92" at bounding box center [456, 300] width 379 height 9
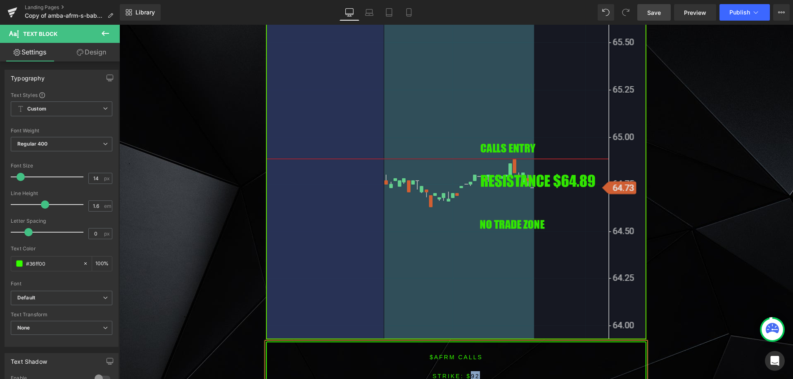
scroll to position [716, 0]
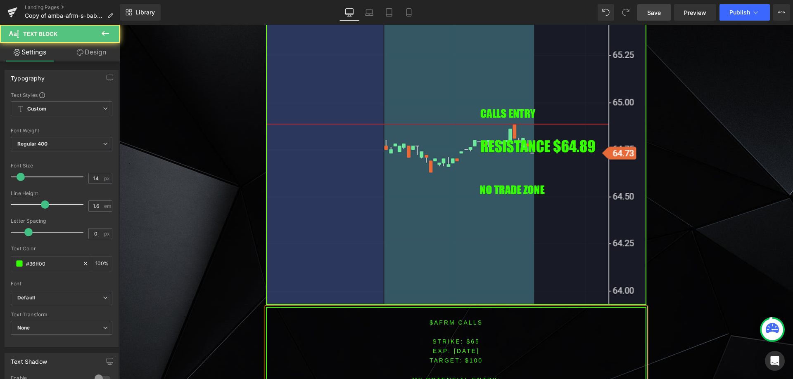
click at [470, 358] on span "TARGET: $100" at bounding box center [455, 361] width 53 height 7
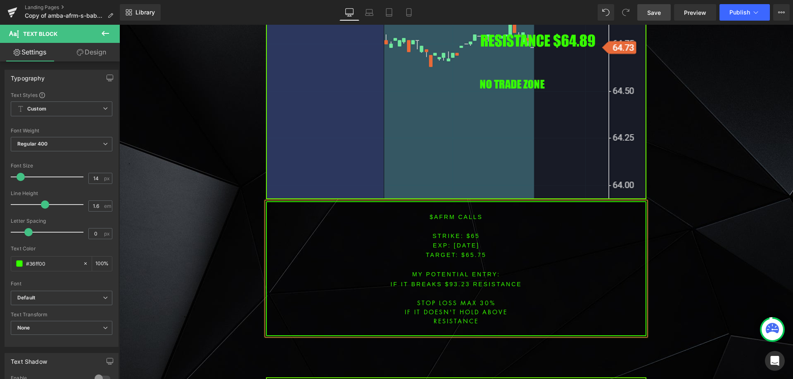
scroll to position [865, 0]
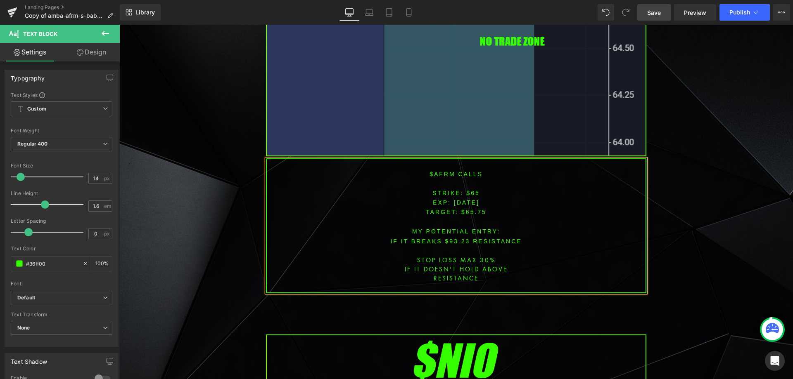
click at [450, 238] on font "IF IT BREAKS $93.23 resistance" at bounding box center [455, 241] width 131 height 7
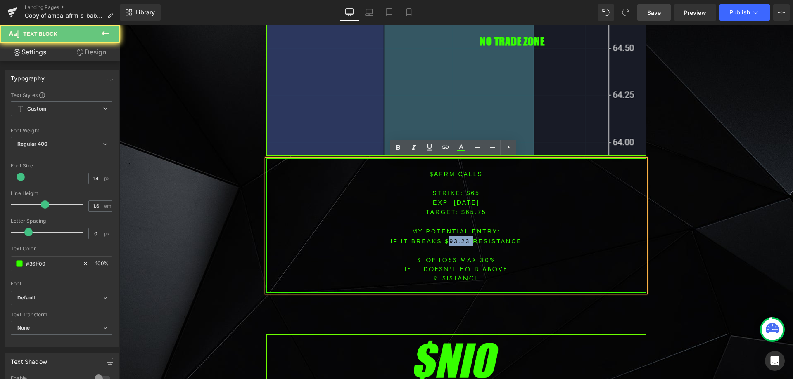
click at [450, 238] on font "IF IT BREAKS $93.23 resistance" at bounding box center [455, 241] width 131 height 7
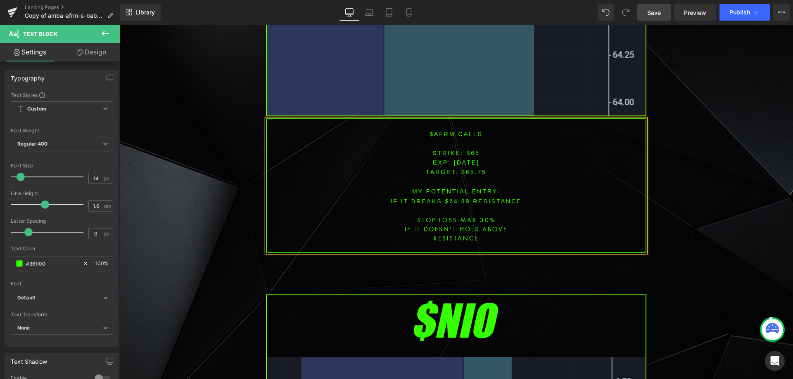
scroll to position [906, 0]
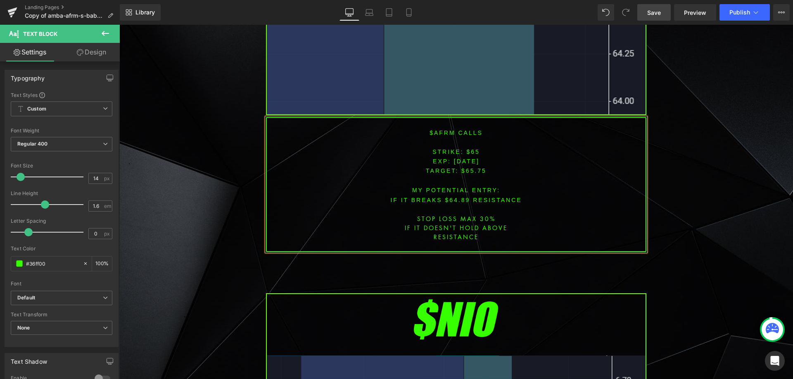
click at [438, 133] on font "$afrm CALLS" at bounding box center [455, 133] width 53 height 7
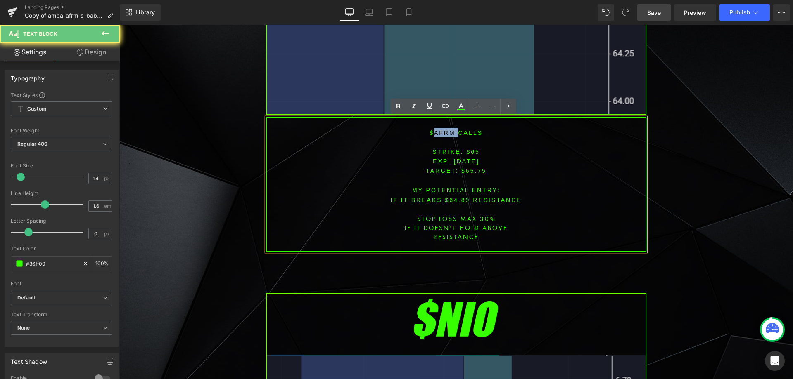
click at [438, 133] on font "$afrm CALLS" at bounding box center [455, 133] width 53 height 7
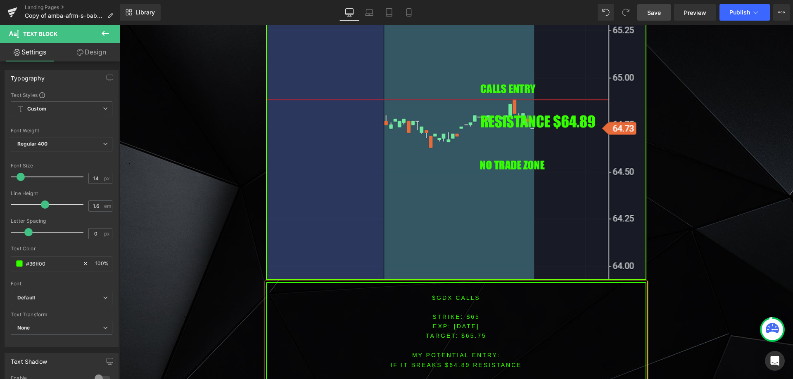
click at [659, 14] on span "Save" at bounding box center [654, 12] width 14 height 9
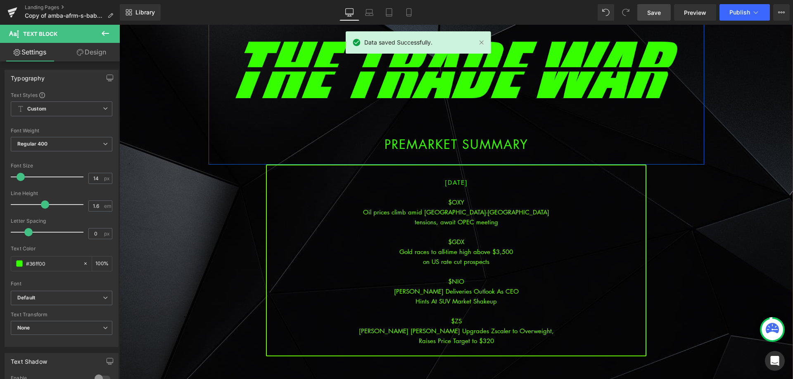
scroll to position [41, 0]
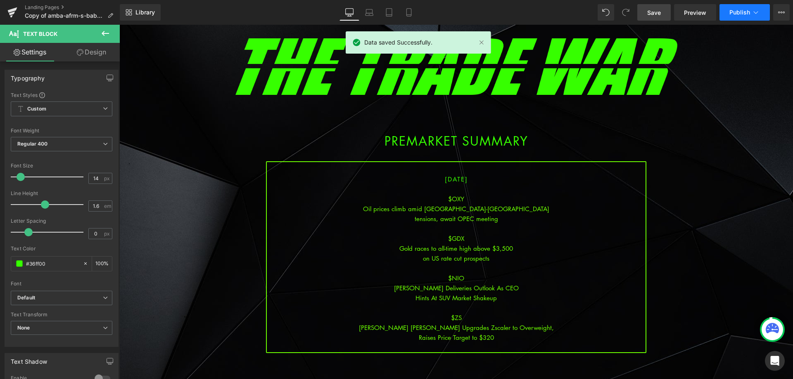
click at [749, 12] on span "Publish" at bounding box center [739, 12] width 21 height 7
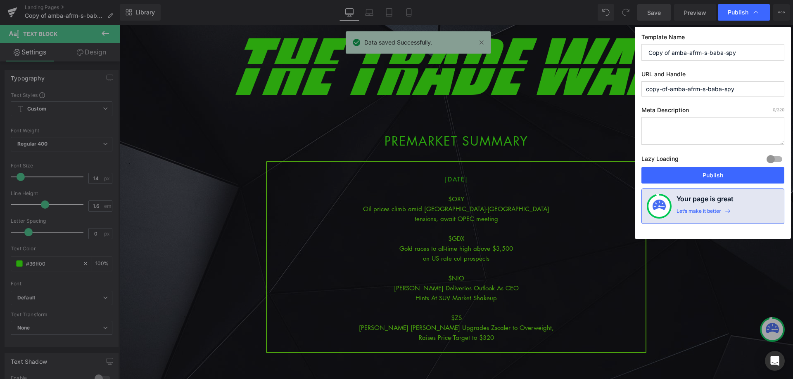
drag, startPoint x: 752, startPoint y: 55, endPoint x: 611, endPoint y: 50, distance: 141.3
click at [624, 54] on div "Publish Template Name Copy of amba-afrm-s-baba-spy URL and Handle copy-of-amba-…" at bounding box center [396, 189] width 793 height 379
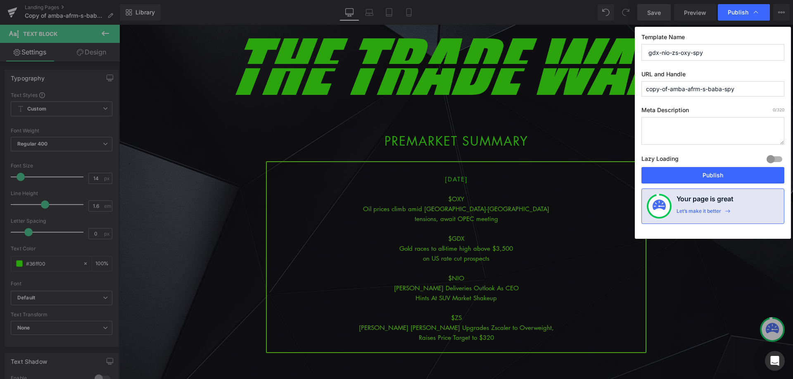
drag, startPoint x: 706, startPoint y: 53, endPoint x: 591, endPoint y: 50, distance: 115.2
click at [591, 50] on div "Publish Template Name gdx-nio-zs-oxy-spy URL and Handle copy-of-amba-afrm-s-bab…" at bounding box center [396, 189] width 793 height 379
type input "gdx-nio-zs-oxy-spy"
drag, startPoint x: 749, startPoint y: 88, endPoint x: 590, endPoint y: 86, distance: 158.5
click at [590, 86] on div "Publish Template Name gdx-nio-zs-oxy-spy URL and Handle copy-of-amba-afrm-s-bab…" at bounding box center [396, 189] width 793 height 379
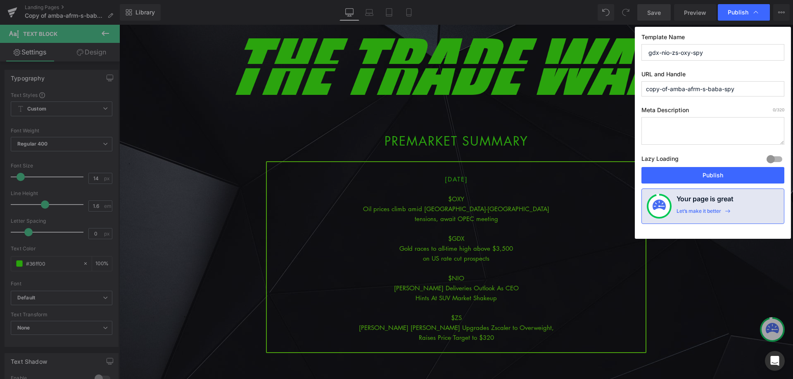
paste input "gdx-nio-zs-oxy"
type input "gdx-nio-zs-oxy-spy"
drag, startPoint x: 709, startPoint y: 173, endPoint x: 205, endPoint y: 0, distance: 533.1
click at [708, 173] on button "Publish" at bounding box center [712, 175] width 143 height 17
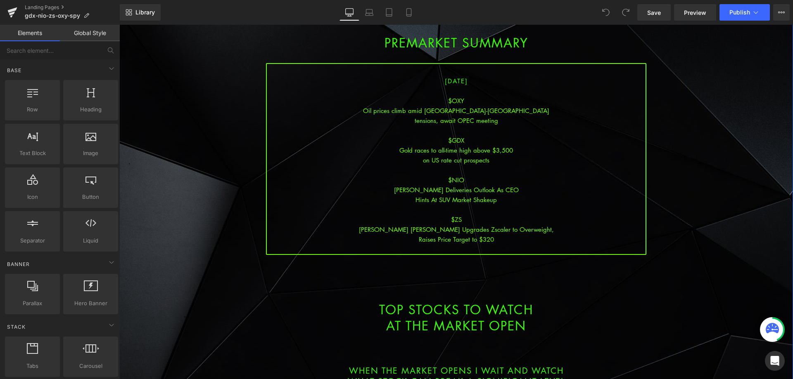
scroll to position [165, 0]
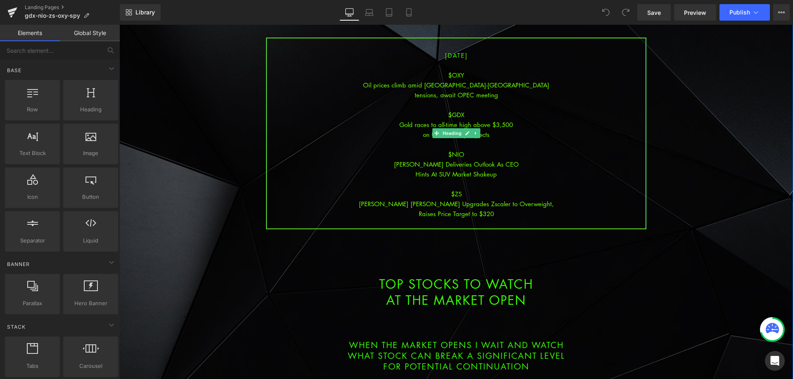
click at [497, 215] on div "Raises Price Target to $320" at bounding box center [456, 214] width 379 height 10
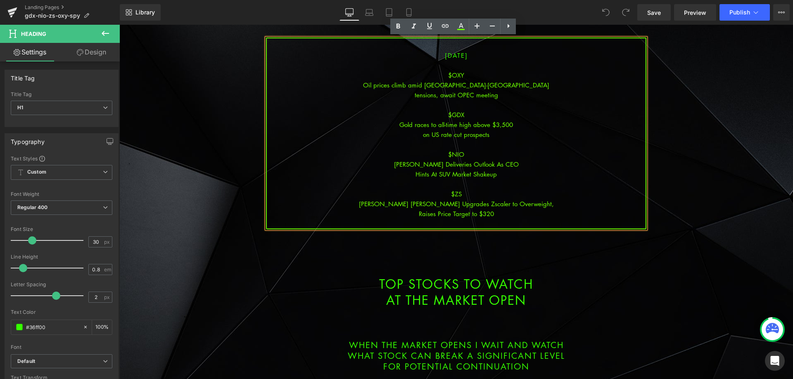
click at [499, 214] on div "Raises Price Target to $320" at bounding box center [456, 214] width 379 height 10
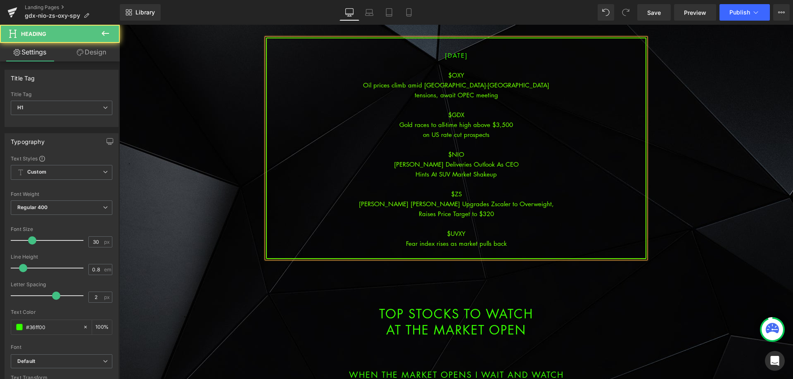
click at [420, 243] on div "Fear index rises as market pulls back" at bounding box center [456, 244] width 379 height 10
click at [436, 246] on div "Fear Index rises as market pulls back" at bounding box center [456, 244] width 379 height 10
click at [473, 244] on div "Fear index rises as market pulls back" at bounding box center [456, 244] width 379 height 10
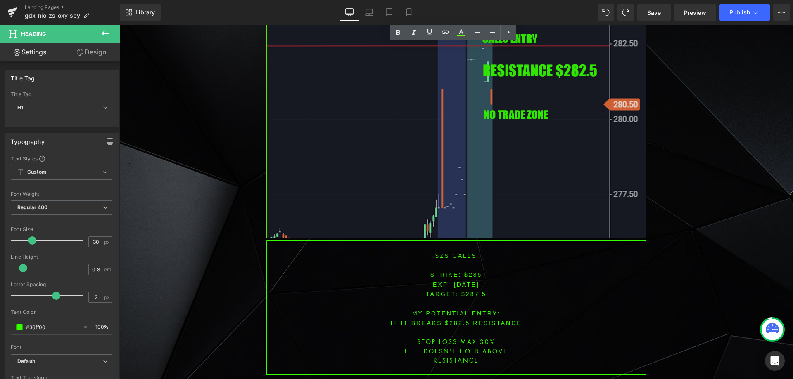
scroll to position [2518, 0]
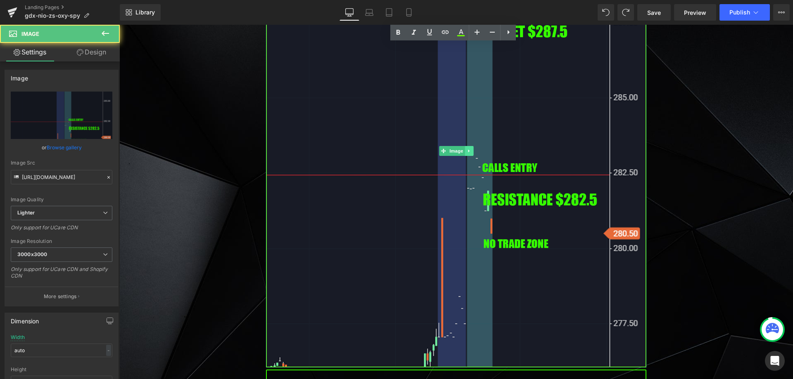
click at [467, 149] on icon at bounding box center [469, 151] width 5 height 5
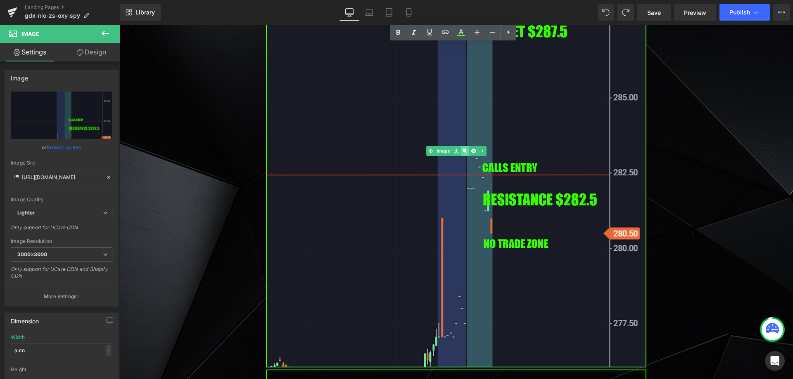
click at [462, 149] on icon at bounding box center [464, 151] width 5 height 5
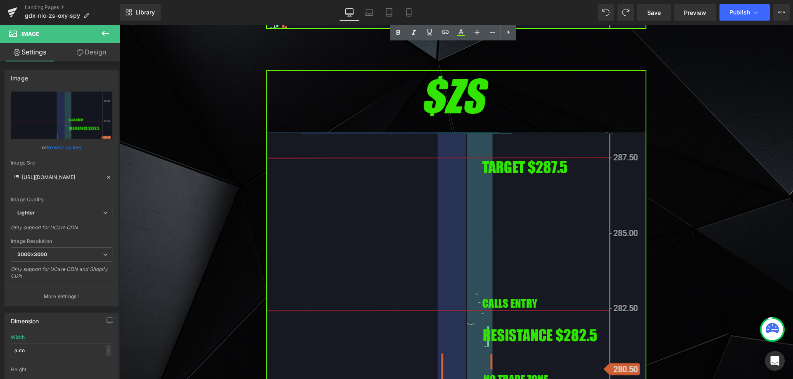
scroll to position [2859, 0]
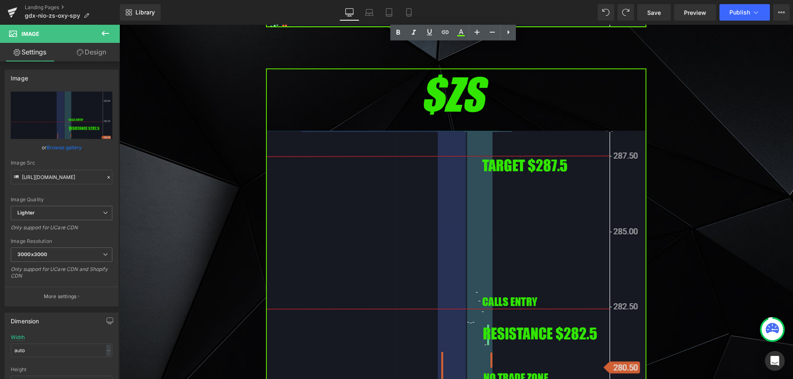
click at [405, 208] on img at bounding box center [456, 285] width 380 height 433
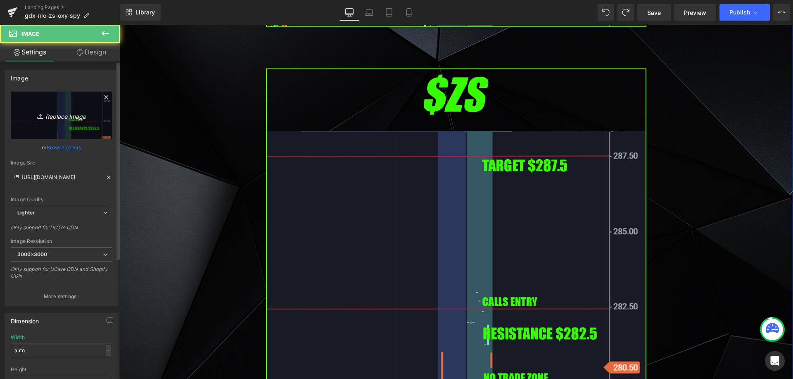
click at [85, 124] on link "Replace Image" at bounding box center [62, 115] width 102 height 47
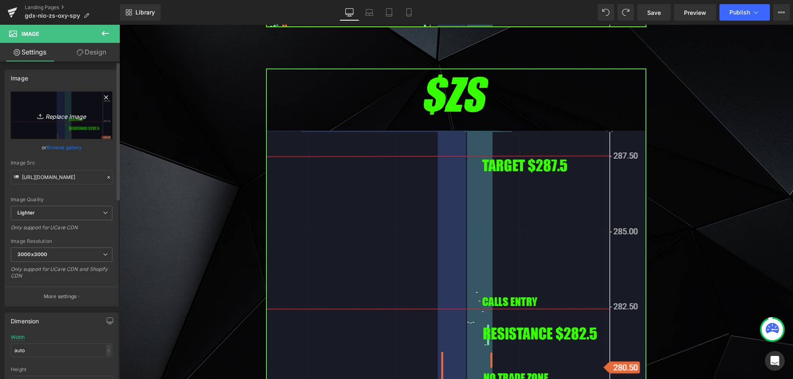
type input "C:\fakepath\UVXY.png"
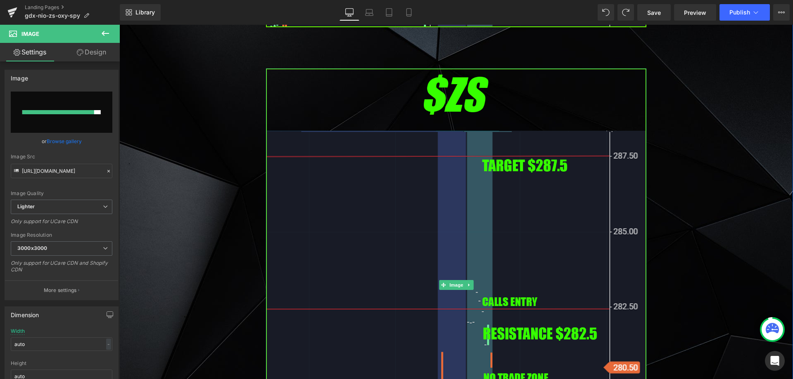
type input "https://ucarecdn.com/95d9f921-87e2-4342-99f3-3ee87a92533b/-/format/auto/-/previ…"
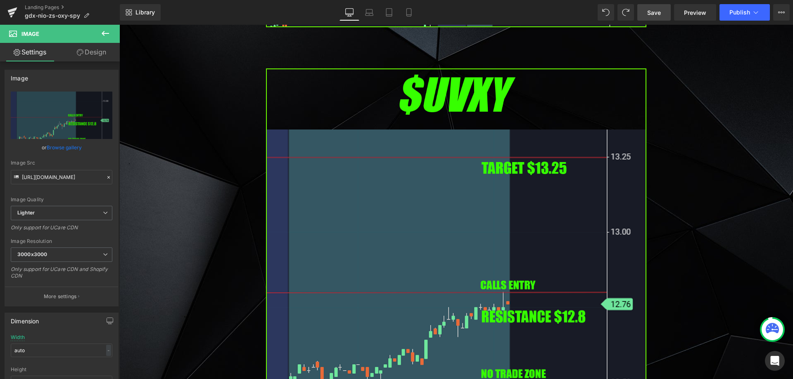
click at [655, 13] on span "Save" at bounding box center [654, 12] width 14 height 9
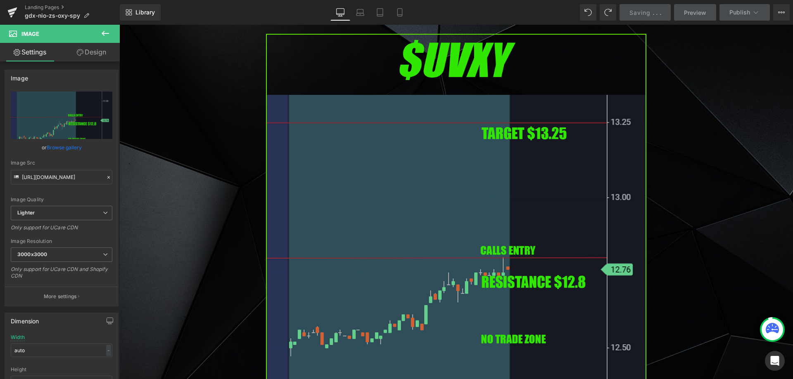
scroll to position [3065, 0]
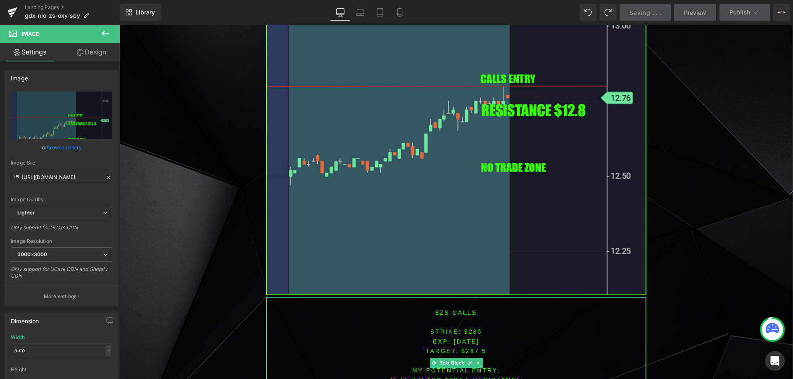
click at [439, 310] on font "$ZS CALLS" at bounding box center [456, 313] width 42 height 7
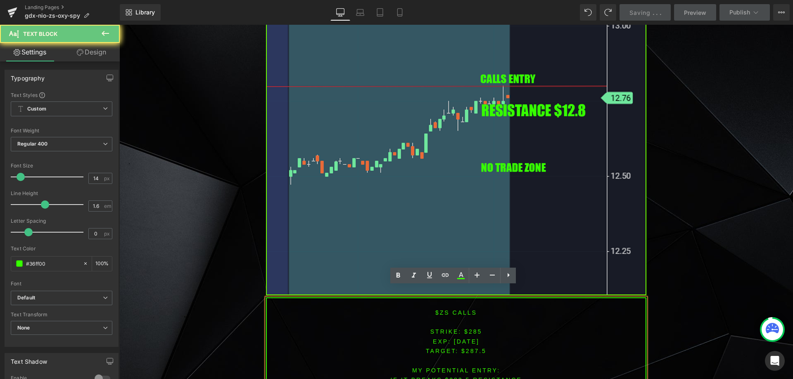
click at [439, 310] on font "$ZS CALLS" at bounding box center [456, 313] width 42 height 7
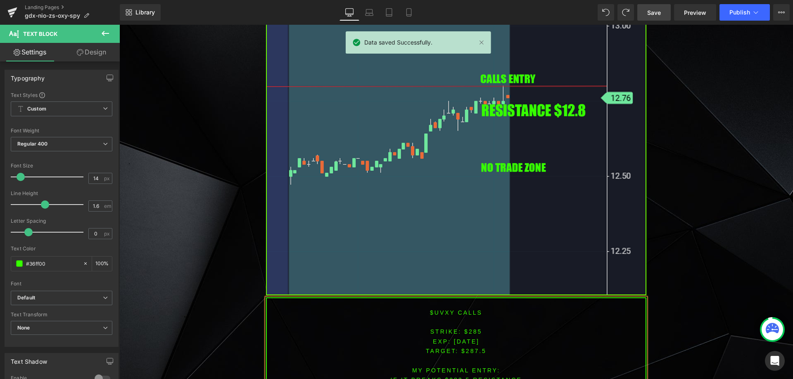
click at [471, 329] on font "STRIKE: $285" at bounding box center [456, 332] width 52 height 7
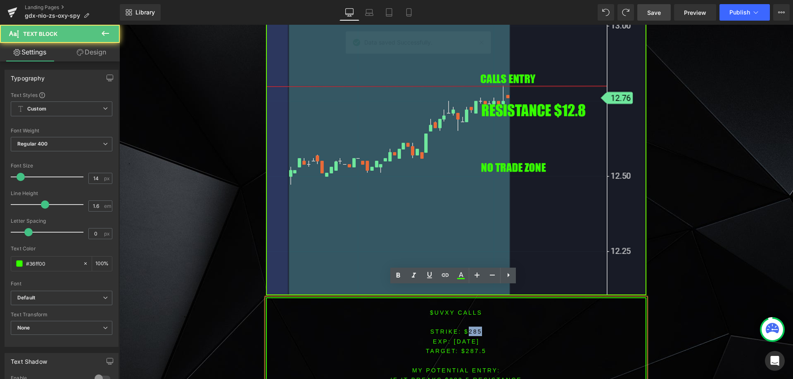
click at [471, 329] on font "STRIKE: $285" at bounding box center [456, 332] width 52 height 7
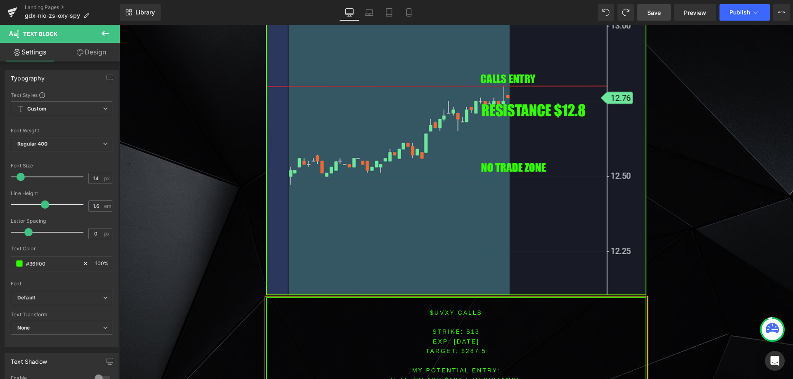
click at [469, 346] on p "TARGET: $287.5" at bounding box center [456, 350] width 379 height 9
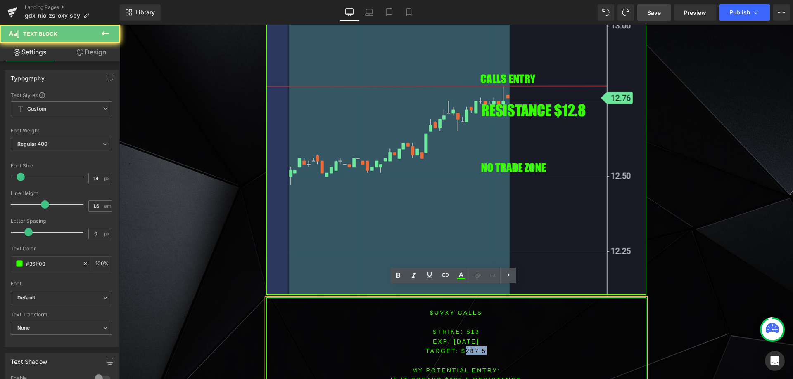
click at [469, 346] on p "TARGET: $287.5" at bounding box center [456, 350] width 379 height 9
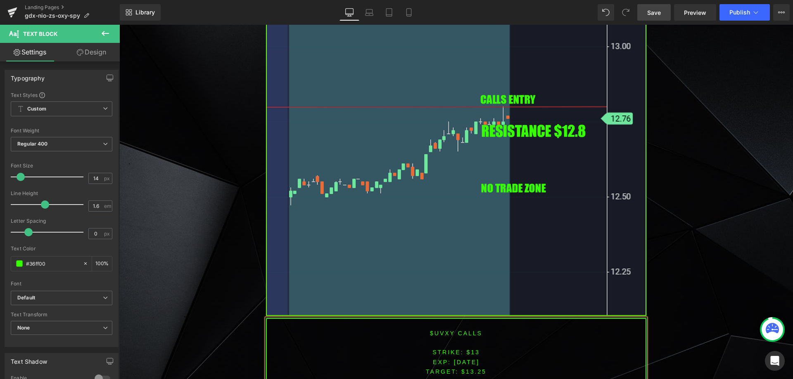
scroll to position [3110, 0]
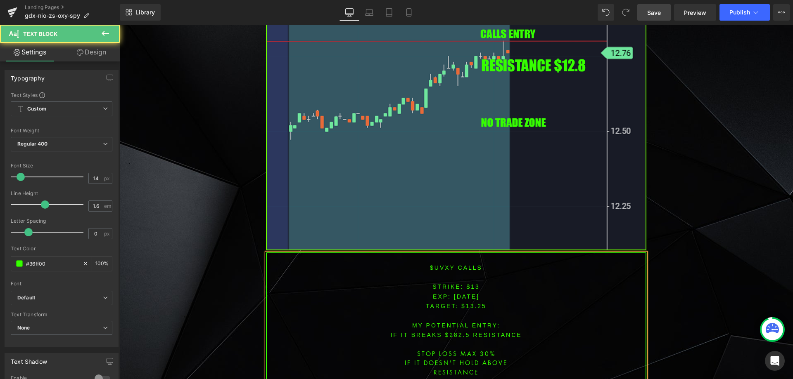
click at [452, 332] on font "IF IT BREAKS $282.5 resistance" at bounding box center [455, 335] width 131 height 7
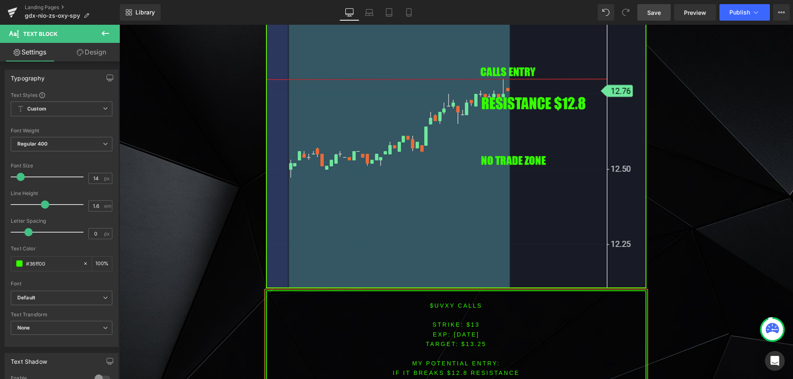
scroll to position [3180, 0]
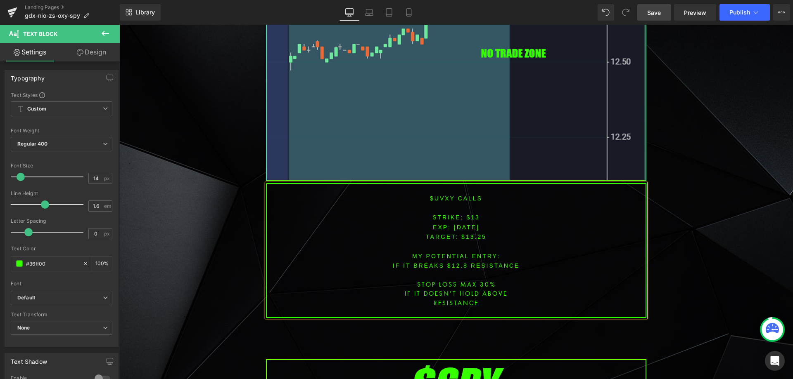
click at [650, 8] on span "Save" at bounding box center [654, 12] width 14 height 9
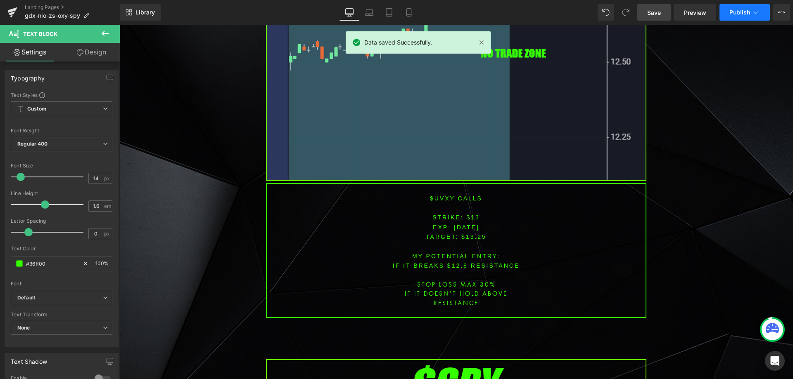
click at [753, 11] on icon at bounding box center [755, 12] width 8 height 8
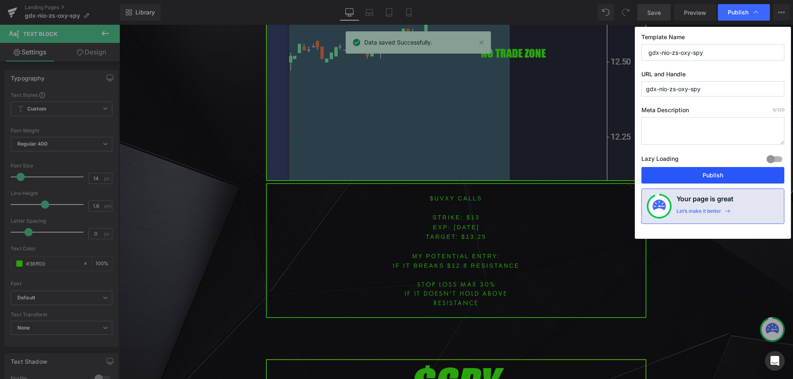
drag, startPoint x: 713, startPoint y: 174, endPoint x: 537, endPoint y: 208, distance: 179.9
click at [713, 174] on button "Publish" at bounding box center [712, 175] width 143 height 17
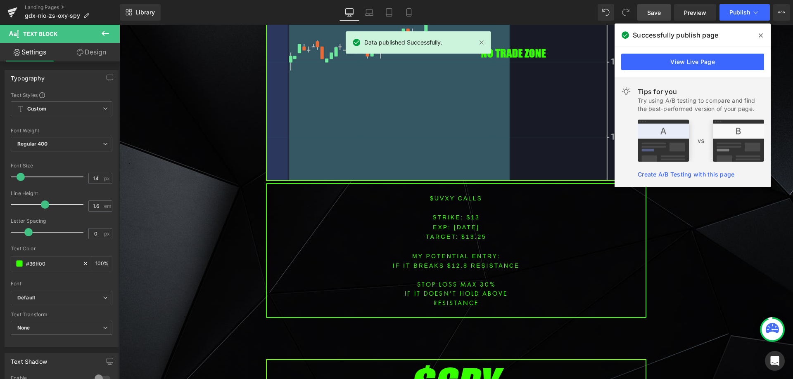
click at [760, 38] on icon at bounding box center [760, 35] width 4 height 7
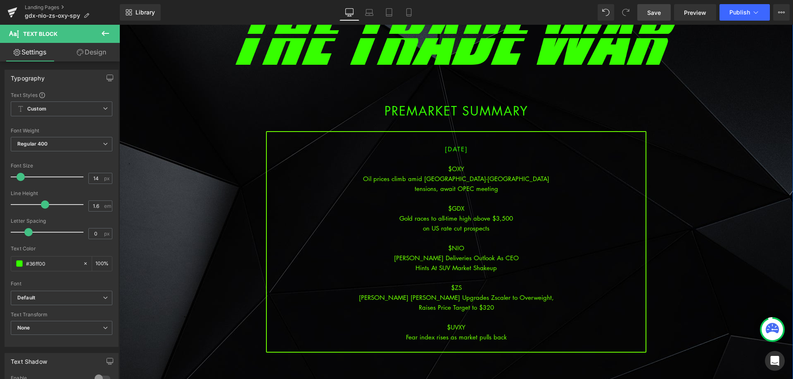
scroll to position [83, 0]
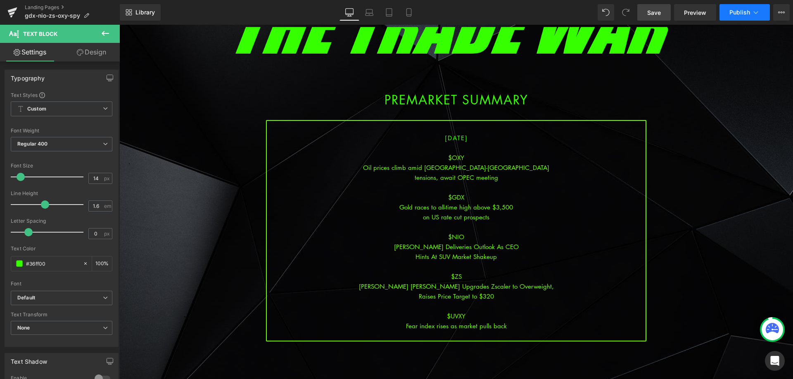
click at [760, 10] on button "Publish" at bounding box center [744, 12] width 50 height 17
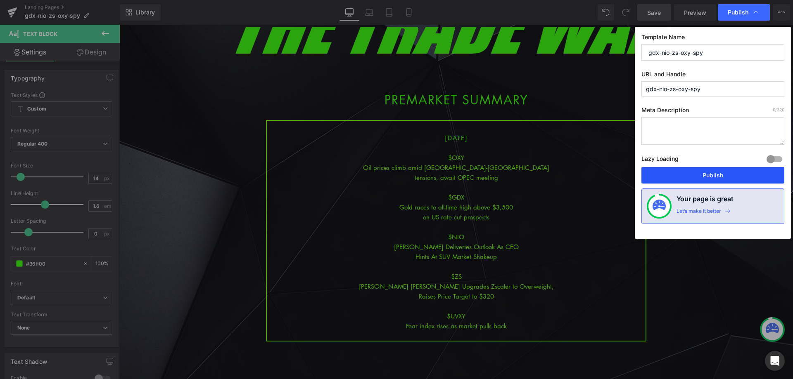
click at [713, 173] on button "Publish" at bounding box center [712, 175] width 143 height 17
